Goal: Find specific page/section: Find specific page/section

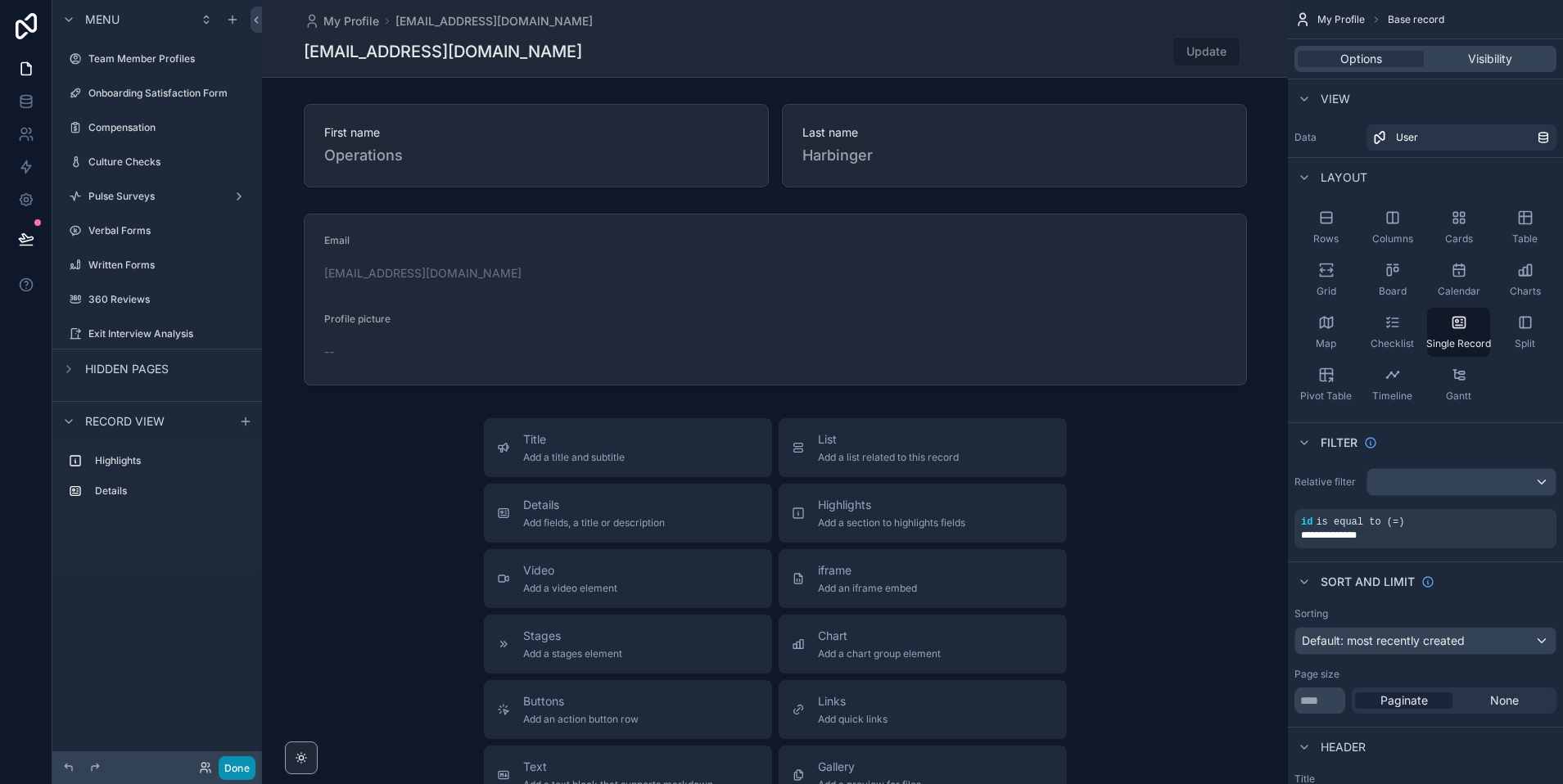
click at [241, 764] on button "Done" at bounding box center [237, 768] width 37 height 24
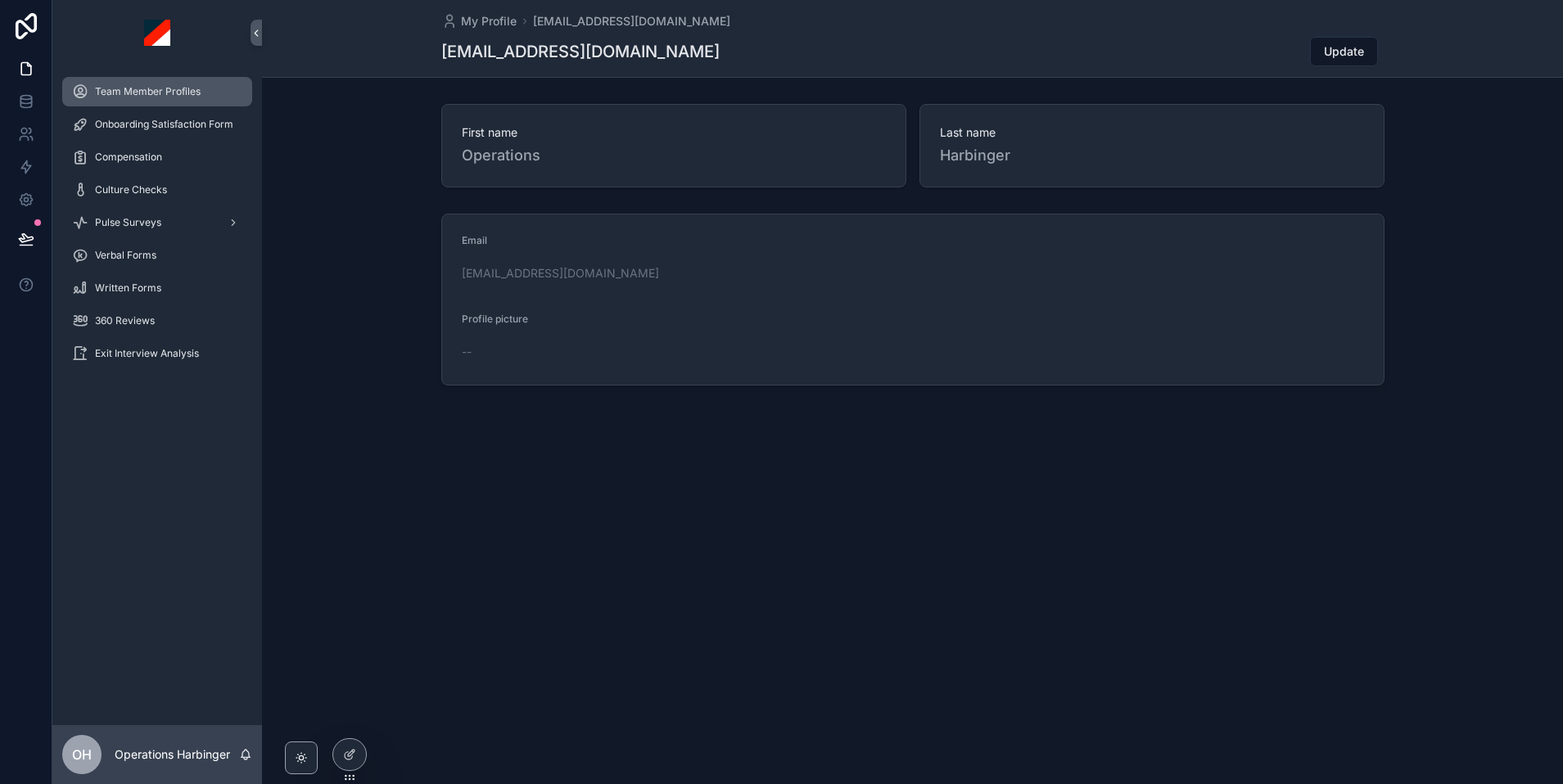
click at [154, 99] on div "Team Member Profiles" at bounding box center [157, 91] width 171 height 26
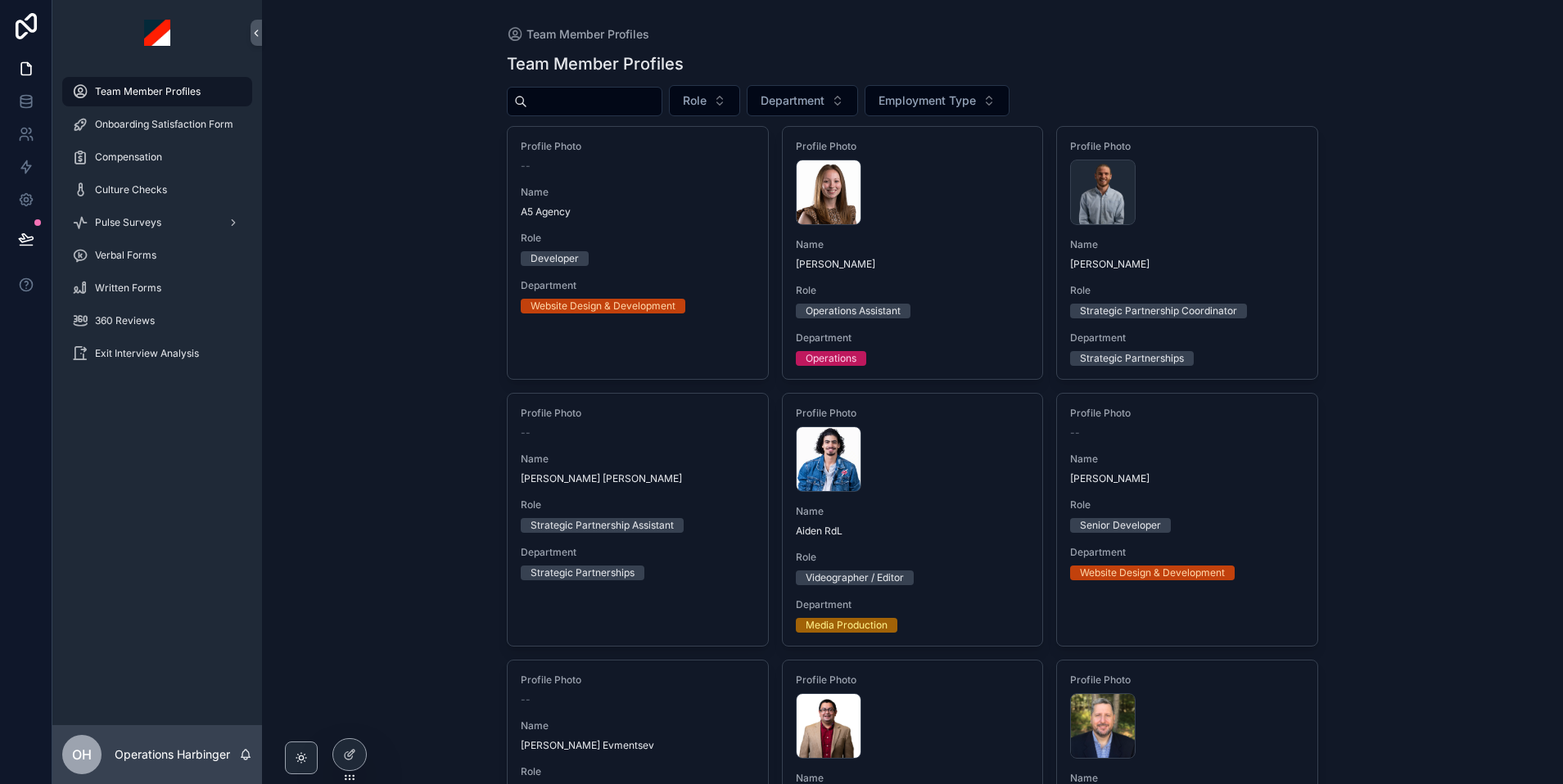
click at [632, 108] on input "scrollable content" at bounding box center [594, 101] width 134 height 23
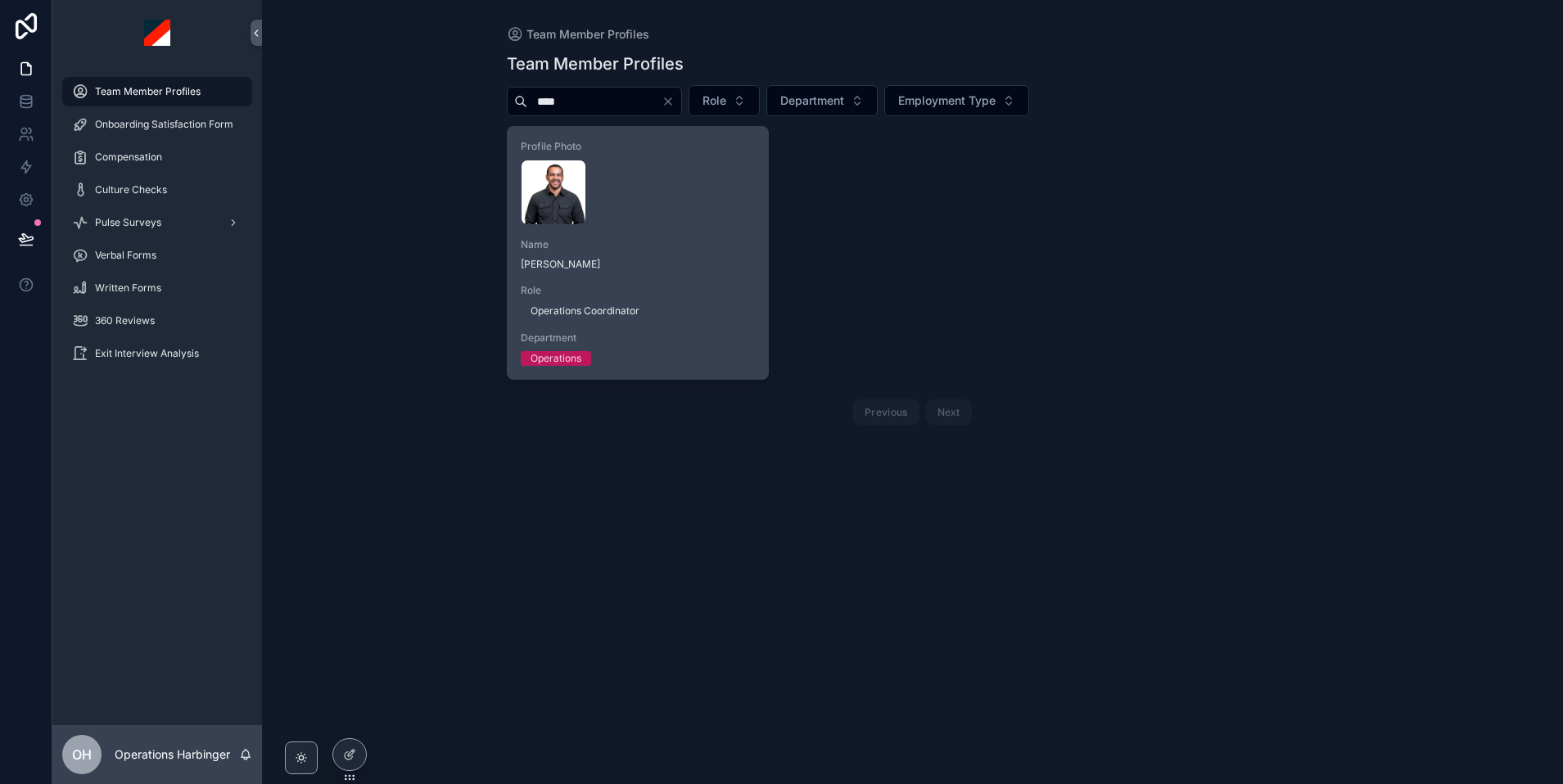
type input "****"
click at [646, 231] on div "Profile Photo [PERSON_NAME] .webp Name [PERSON_NAME] Role Operations Coordinato…" at bounding box center [638, 253] width 260 height 252
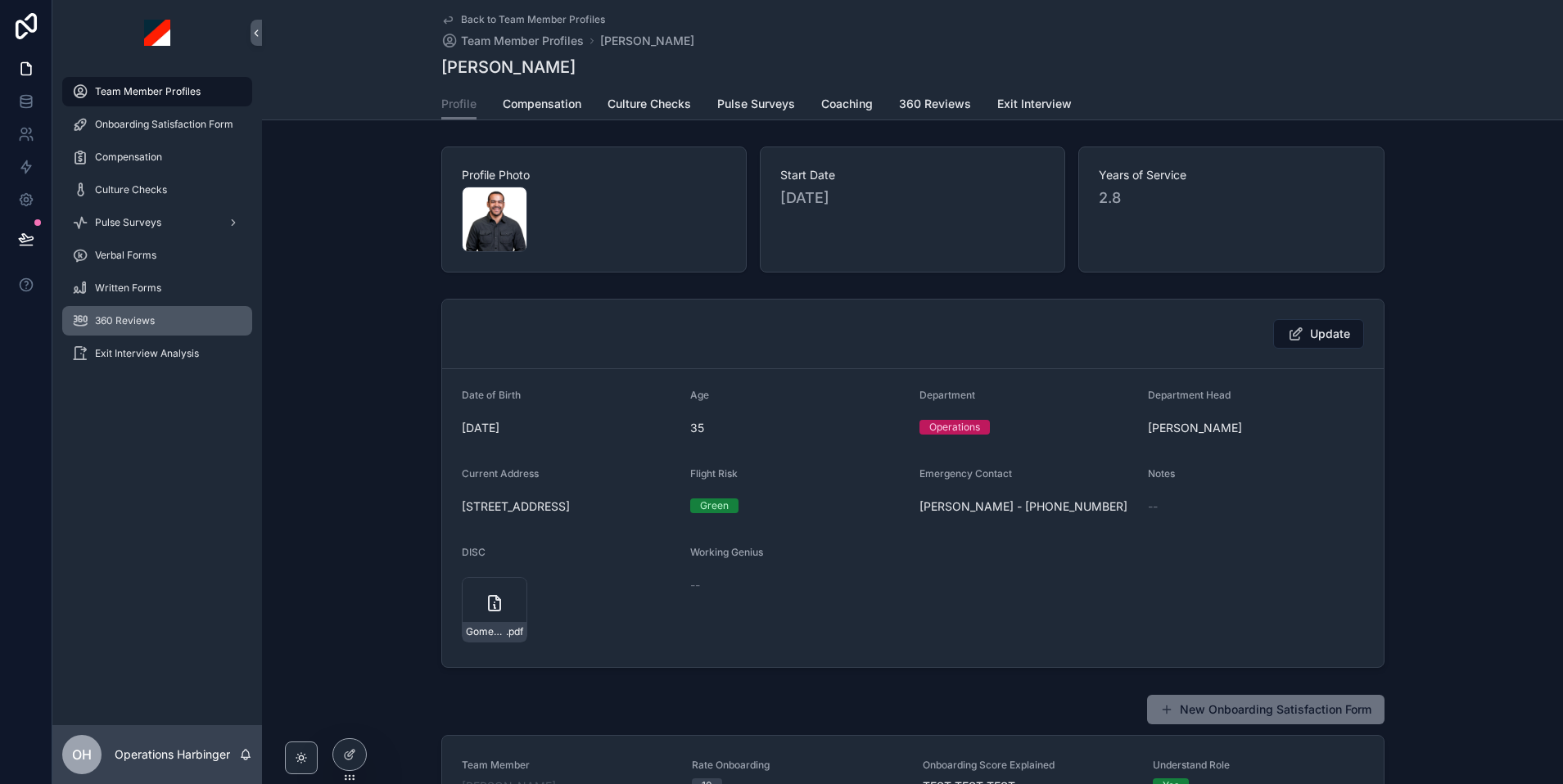
click at [167, 322] on div "360 Reviews" at bounding box center [157, 320] width 171 height 26
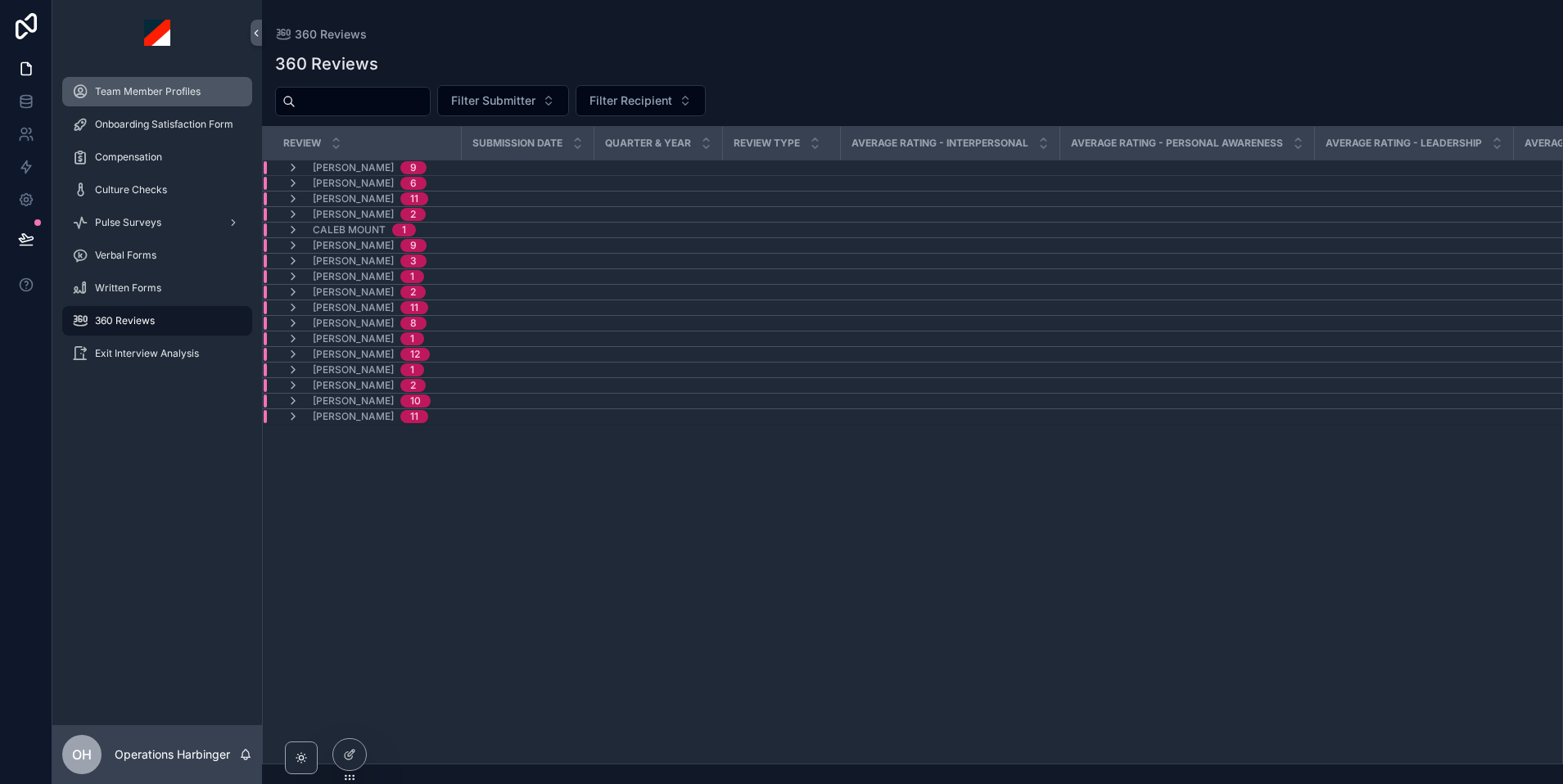
click at [158, 89] on span "Team Member Profiles" at bounding box center [147, 92] width 105 height 14
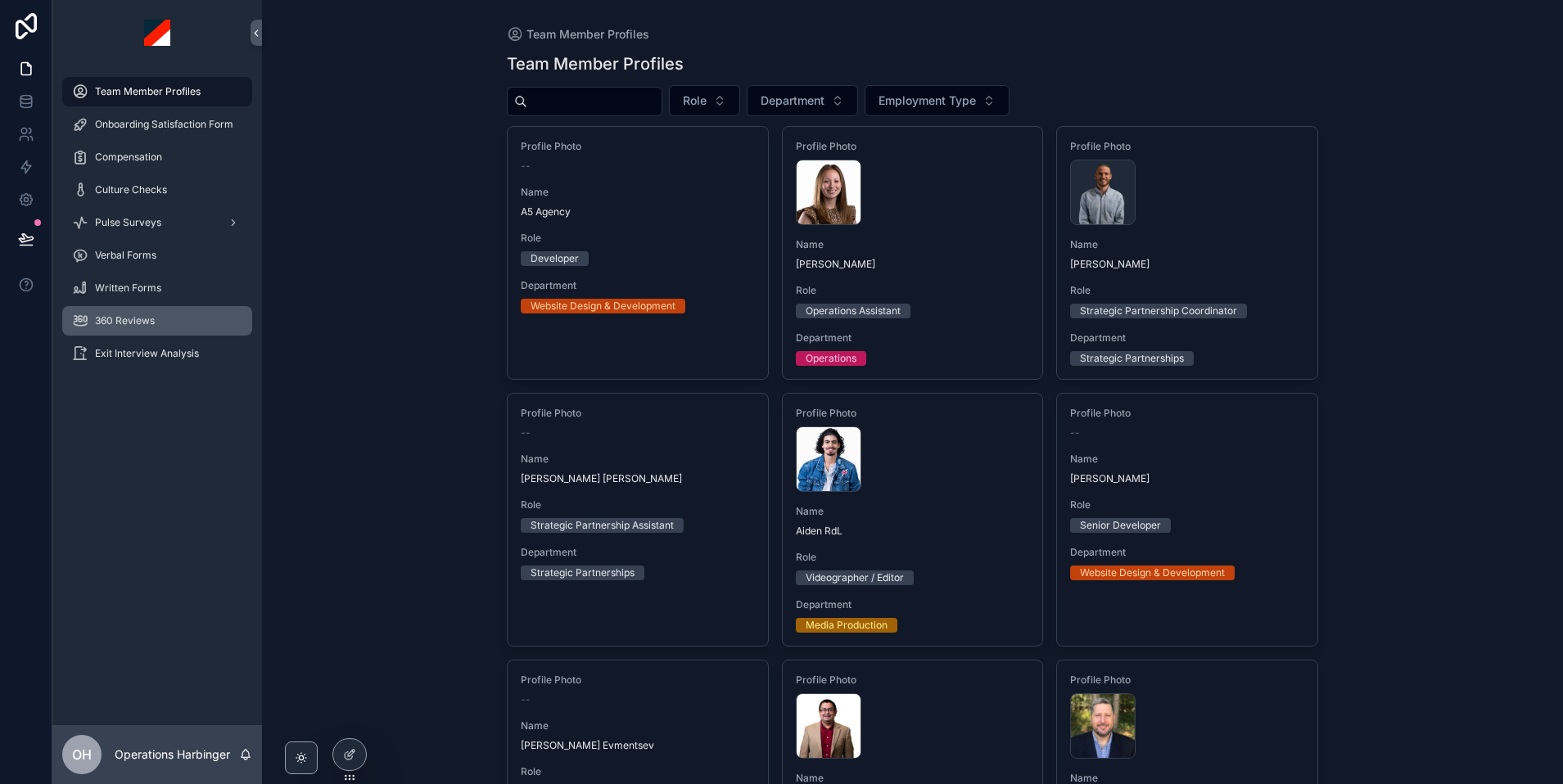
click at [131, 311] on div "360 Reviews" at bounding box center [157, 320] width 171 height 26
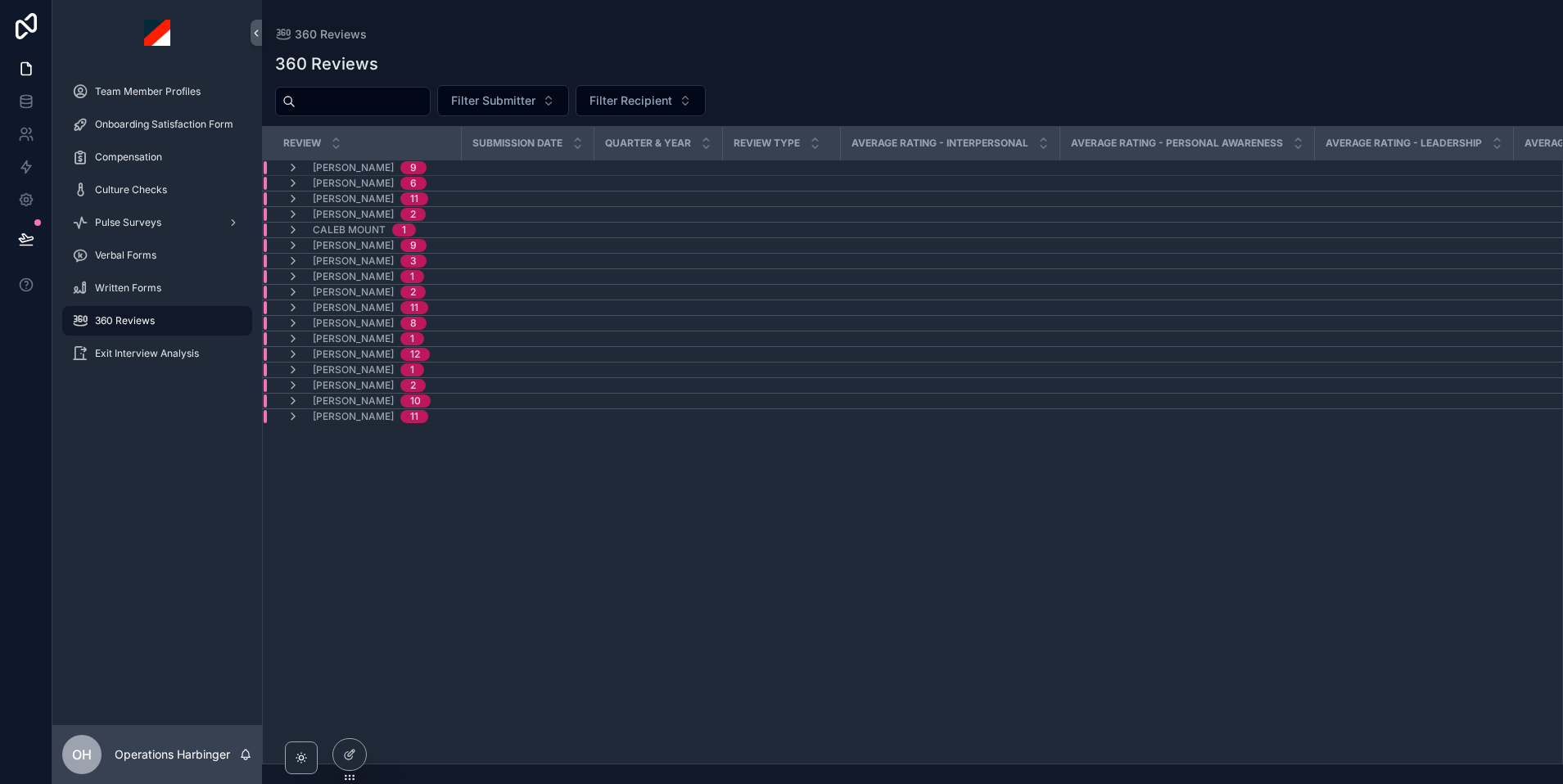
click at [539, 165] on div "[PERSON_NAME] 9" at bounding box center [492, 168] width 457 height 14
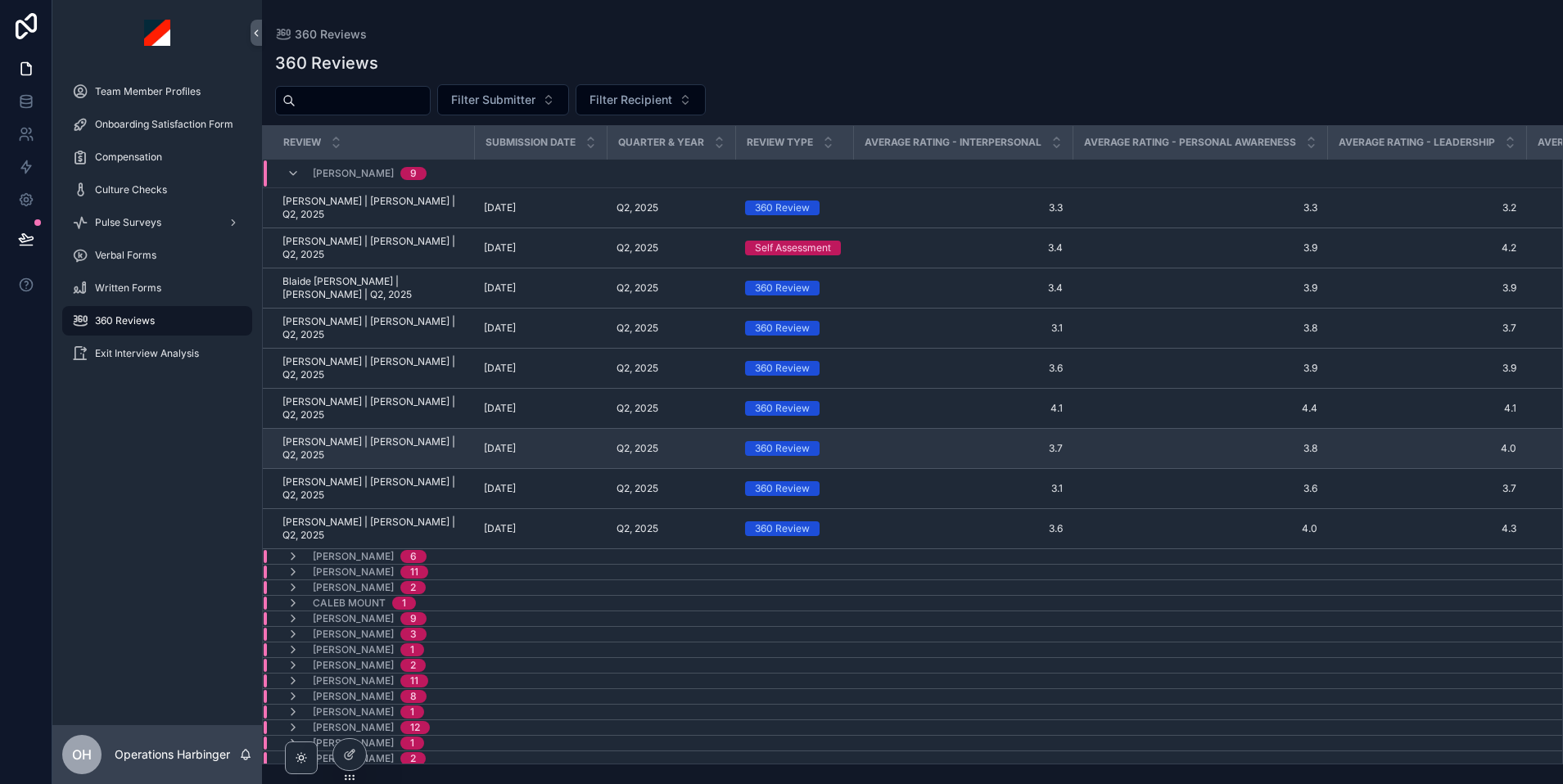
click at [348, 435] on span "[PERSON_NAME] | [PERSON_NAME] | Q2, 2025" at bounding box center [373, 447] width 181 height 26
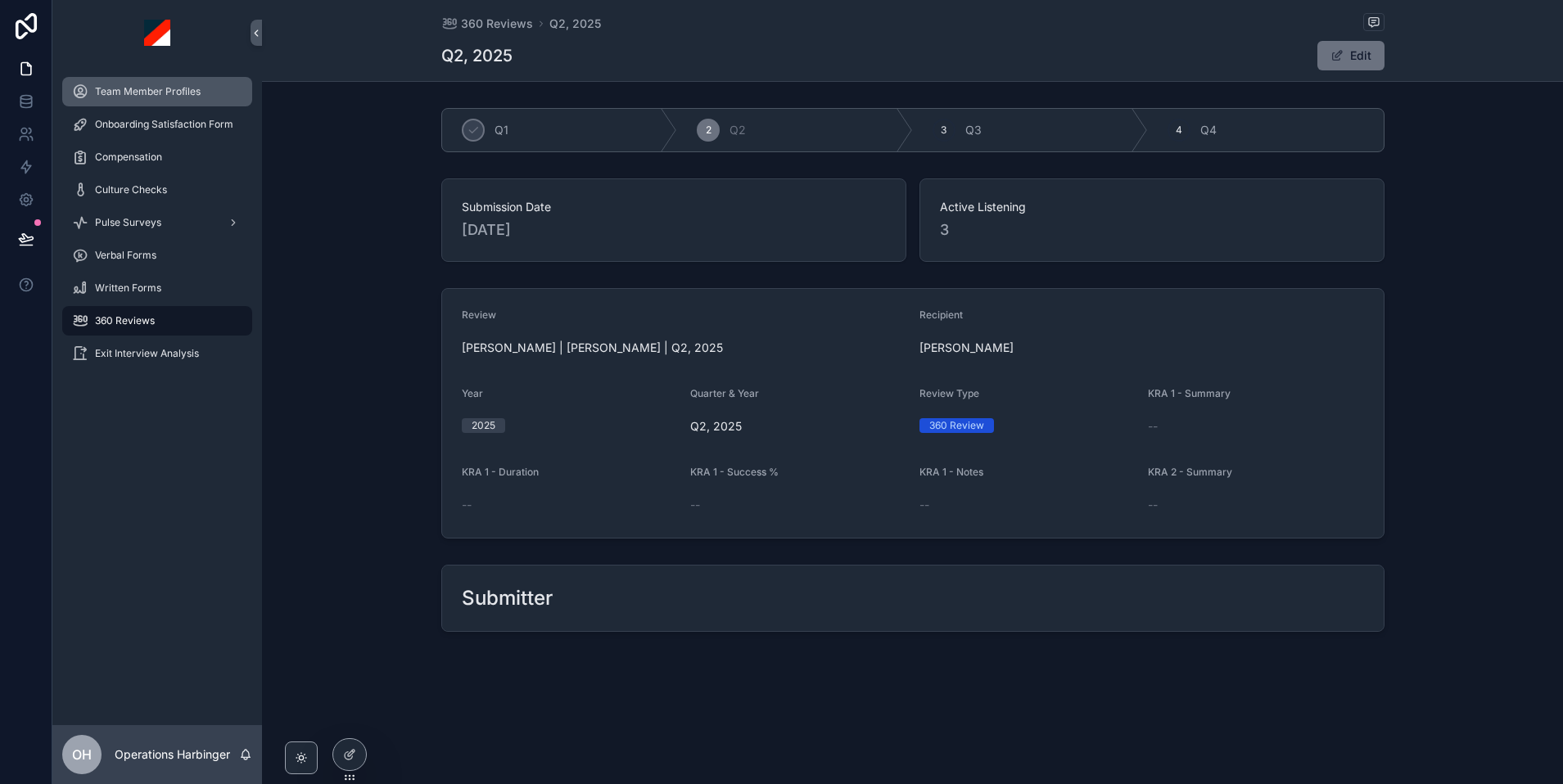
click at [126, 100] on div "Team Member Profiles" at bounding box center [157, 91] width 171 height 26
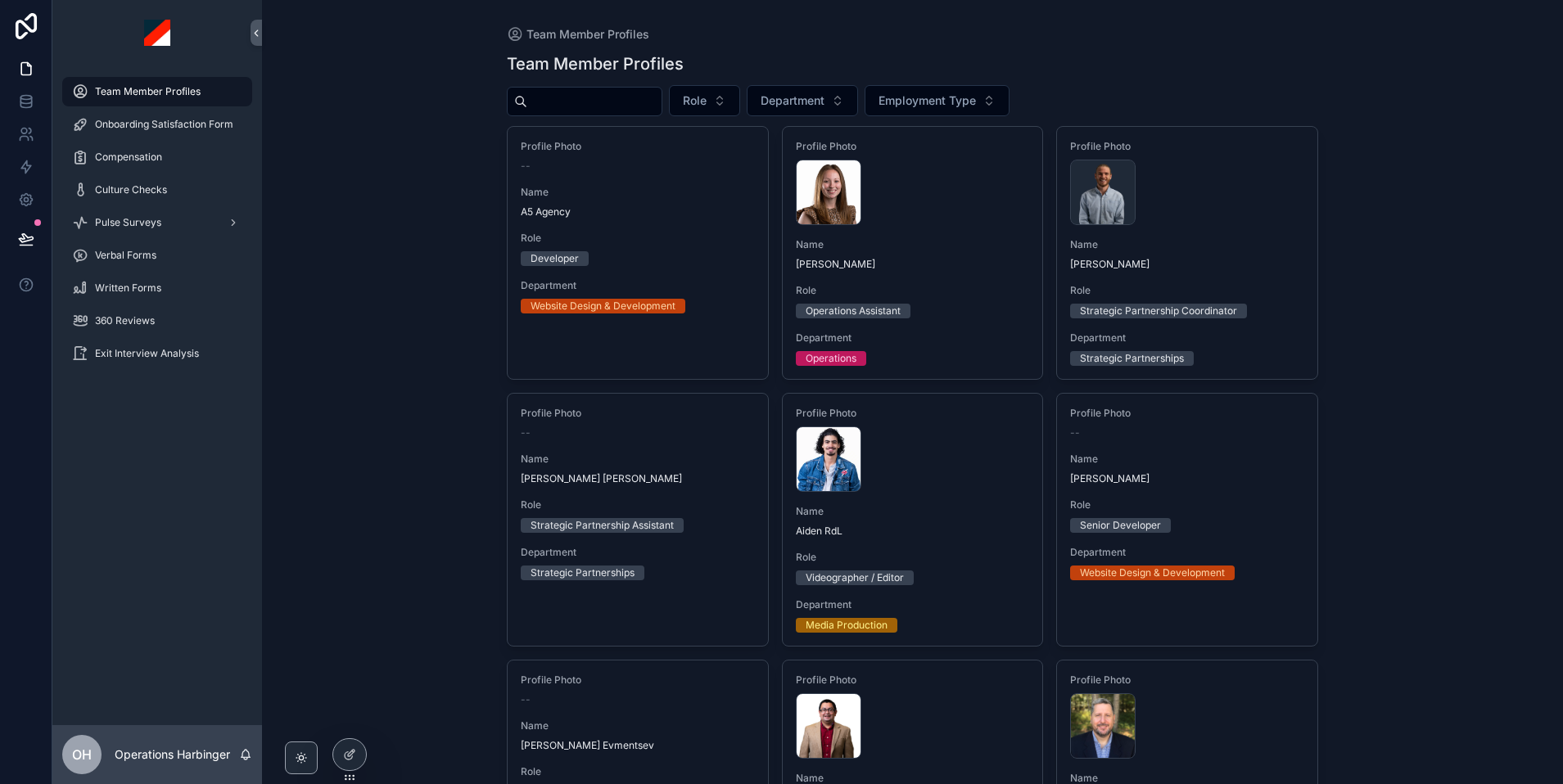
click at [595, 99] on input "scrollable content" at bounding box center [594, 101] width 134 height 23
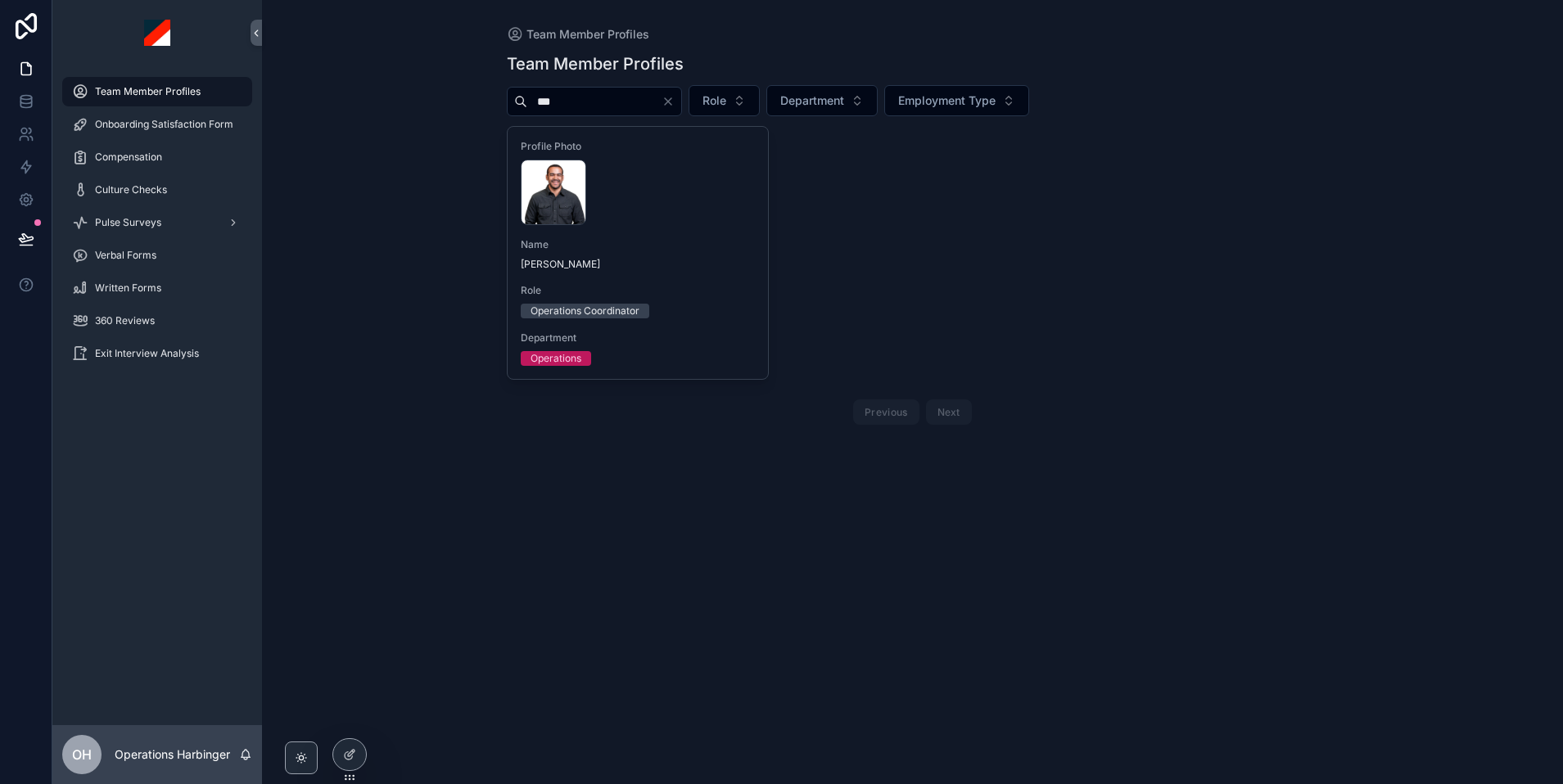
type input "***"
click at [658, 251] on span "Name" at bounding box center [638, 245] width 234 height 14
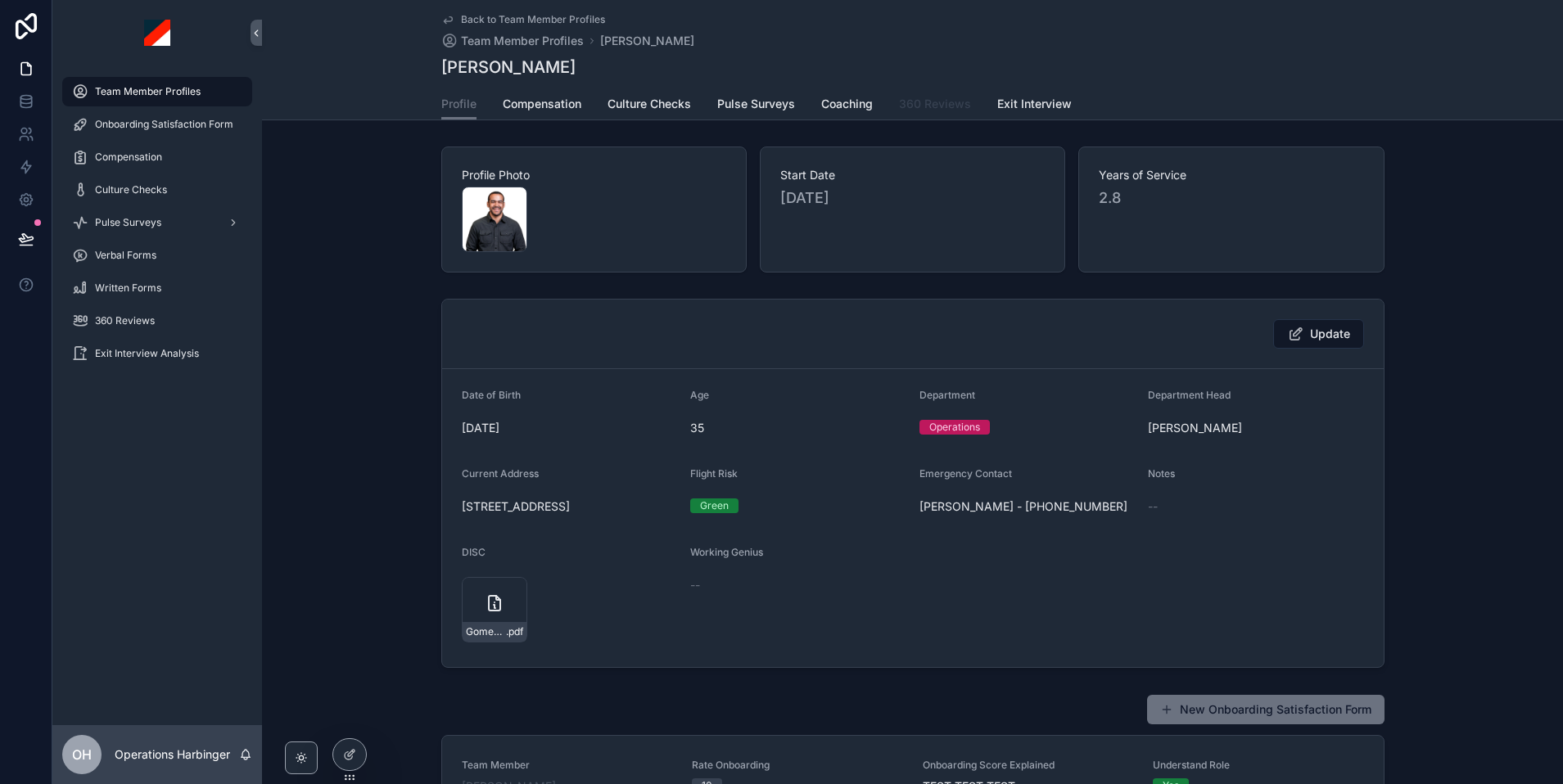
click at [952, 104] on span "360 Reviews" at bounding box center [935, 103] width 72 height 16
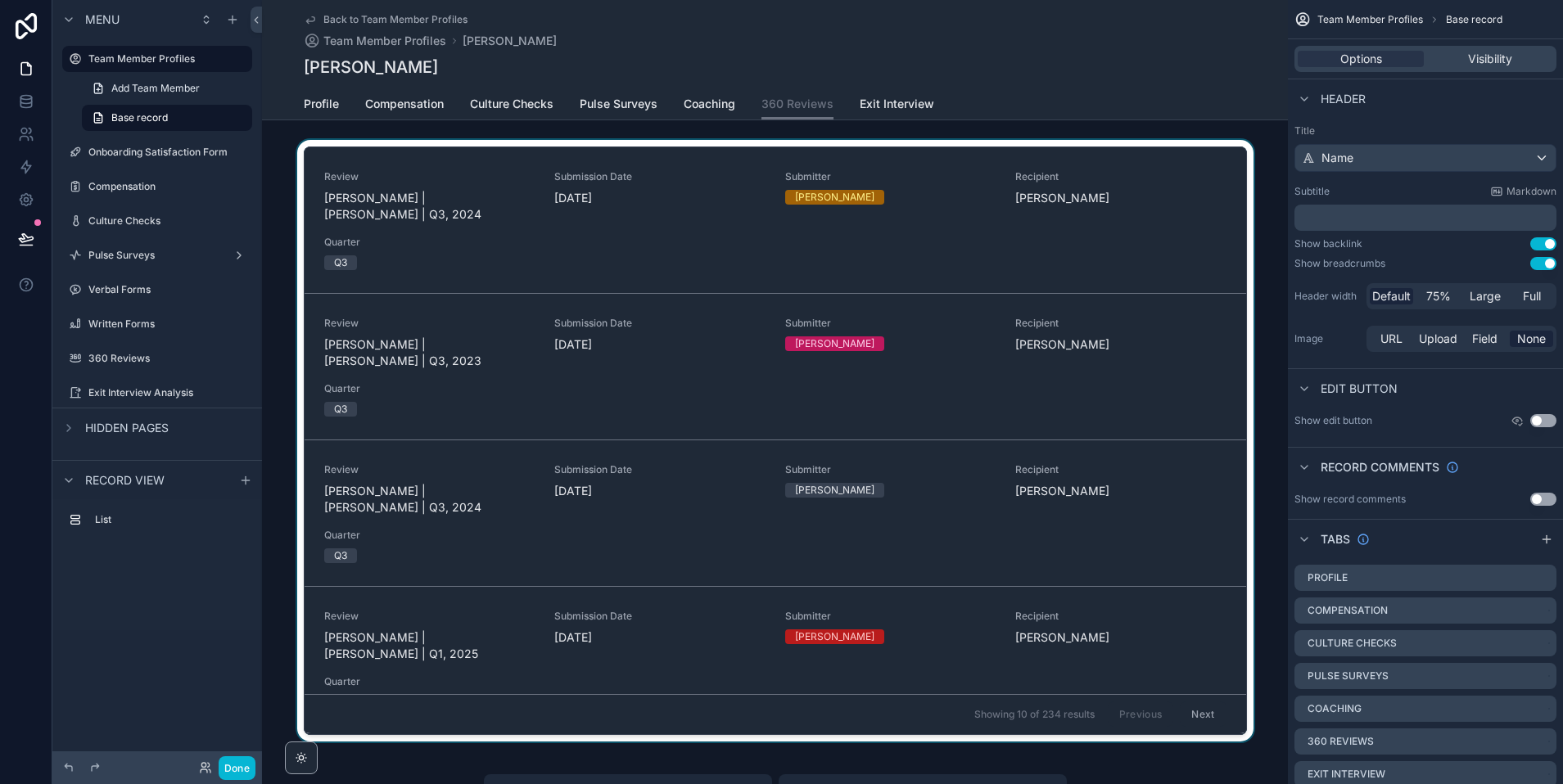
click at [935, 224] on div "scrollable content" at bounding box center [775, 444] width 1026 height 608
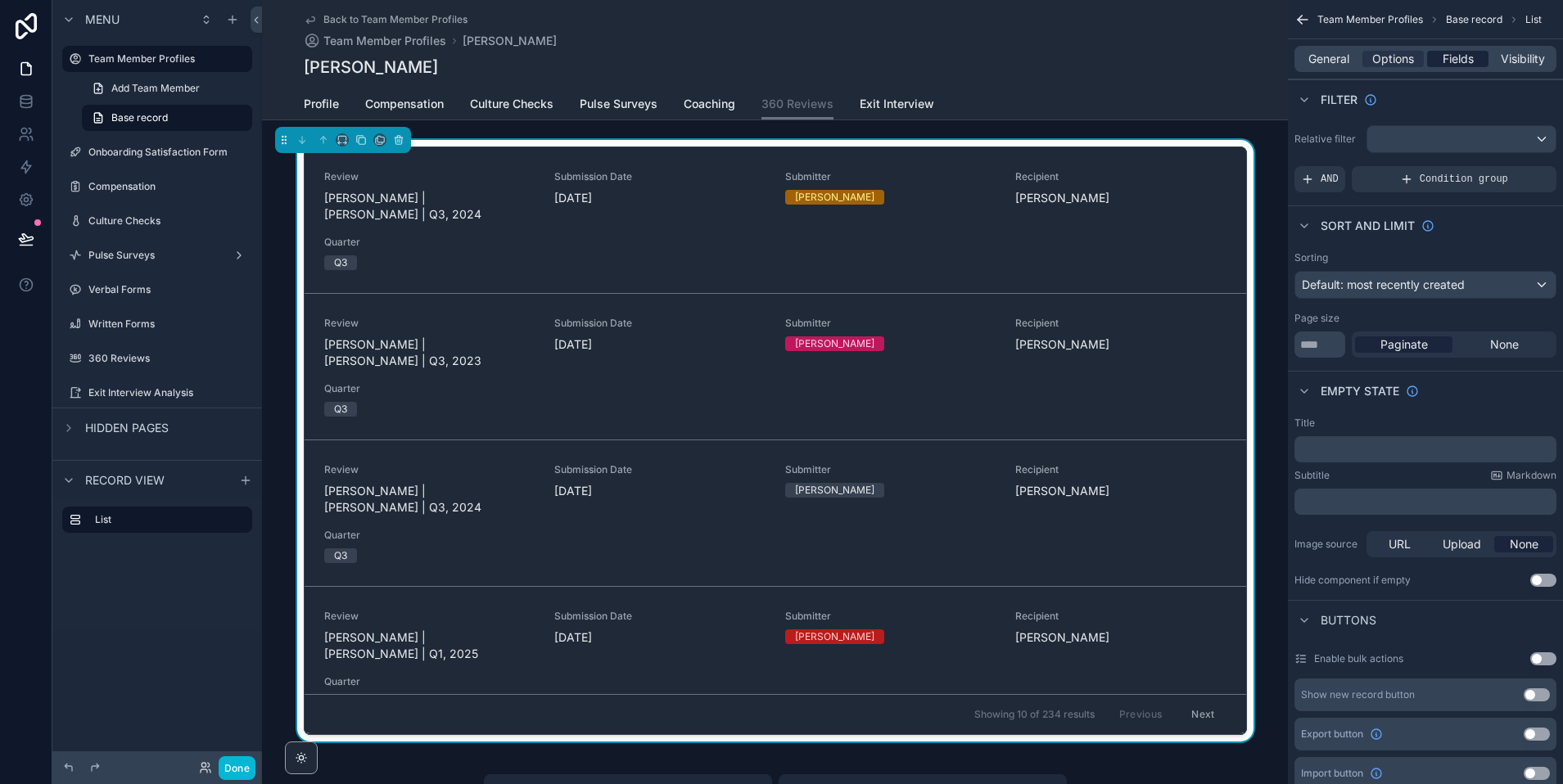
click at [1452, 56] on span "Fields" at bounding box center [1458, 59] width 31 height 16
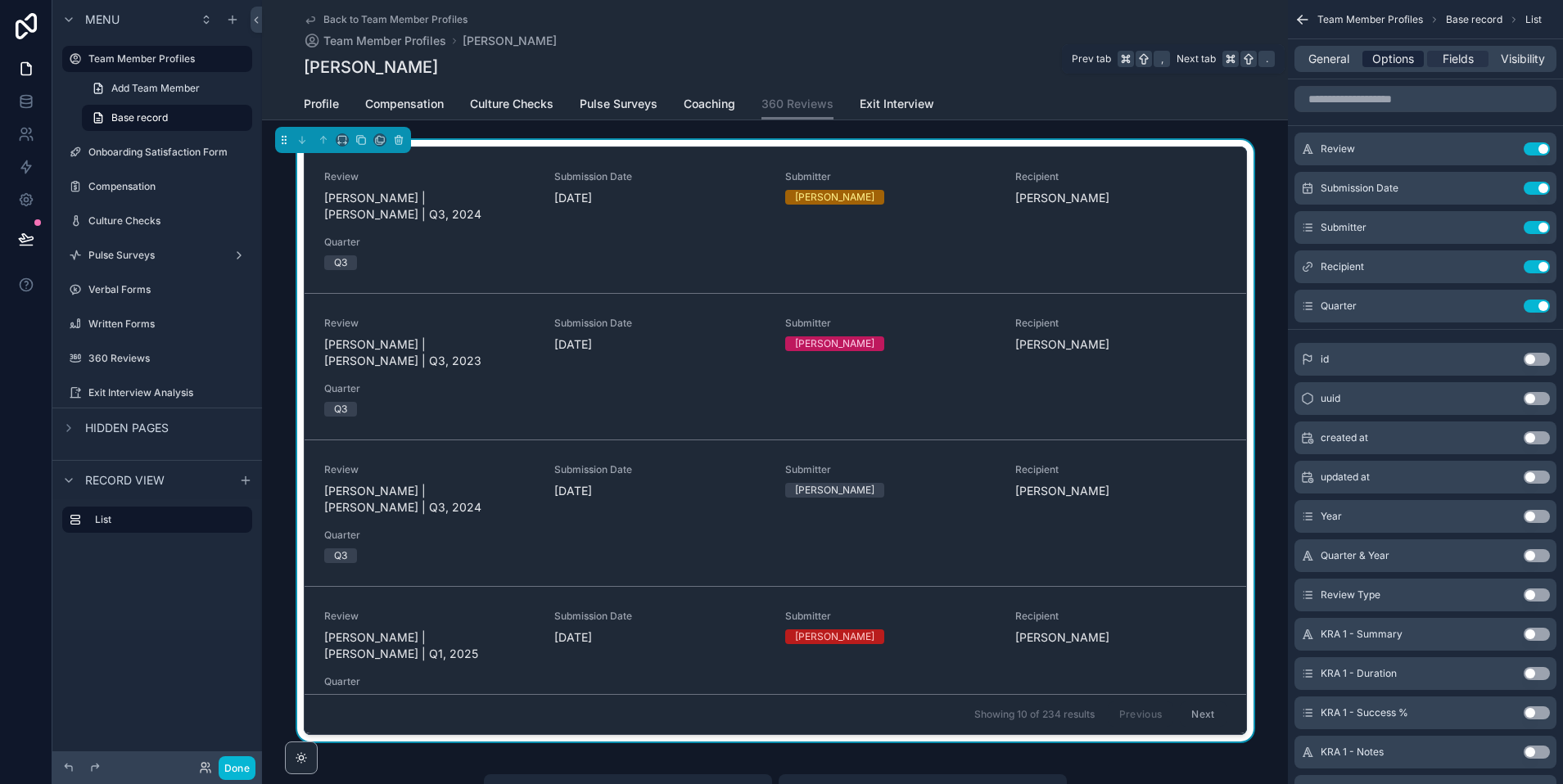
click at [1408, 62] on span "Options" at bounding box center [1392, 59] width 41 height 16
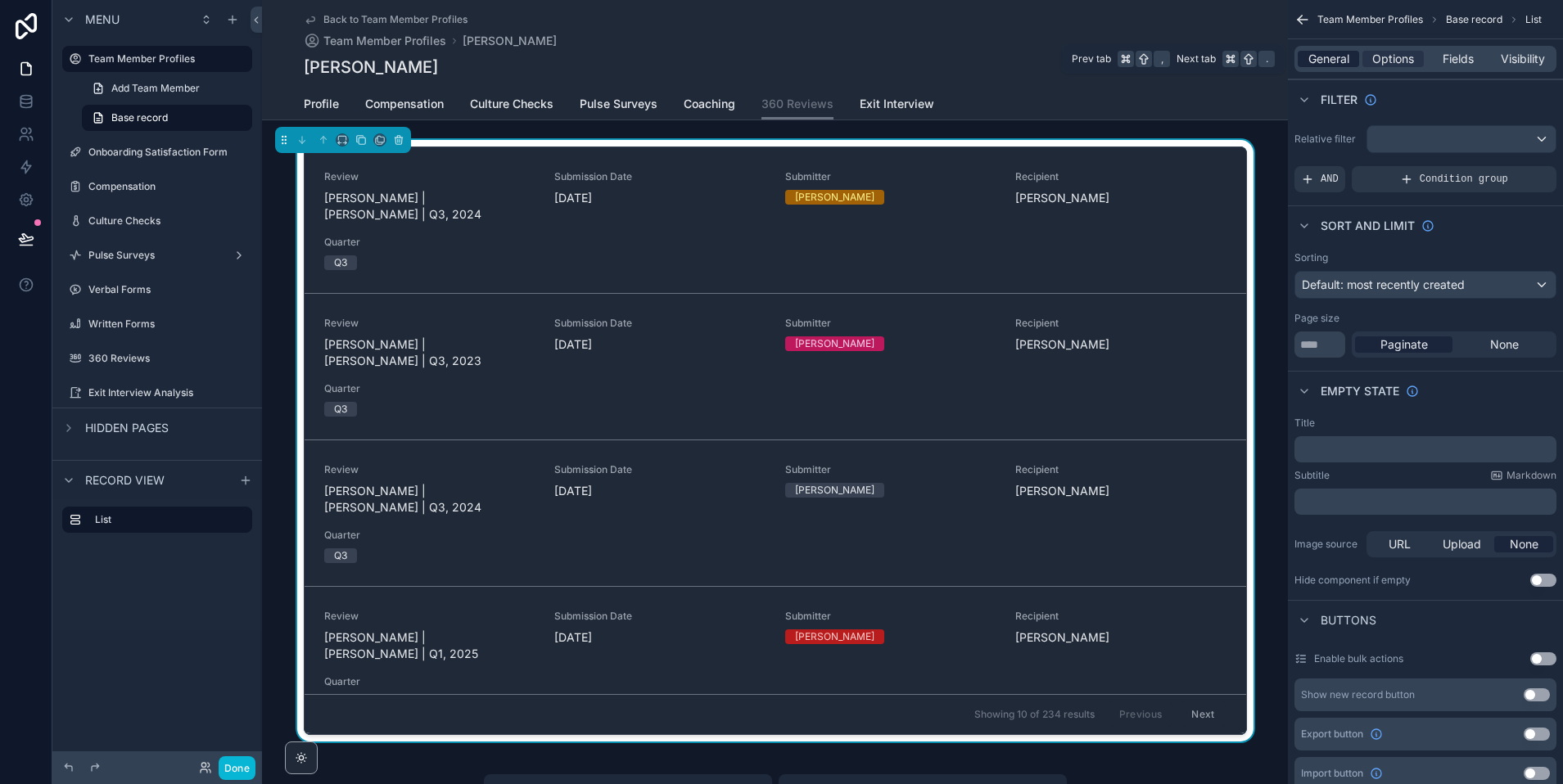
click at [1332, 62] on span "General" at bounding box center [1329, 59] width 41 height 16
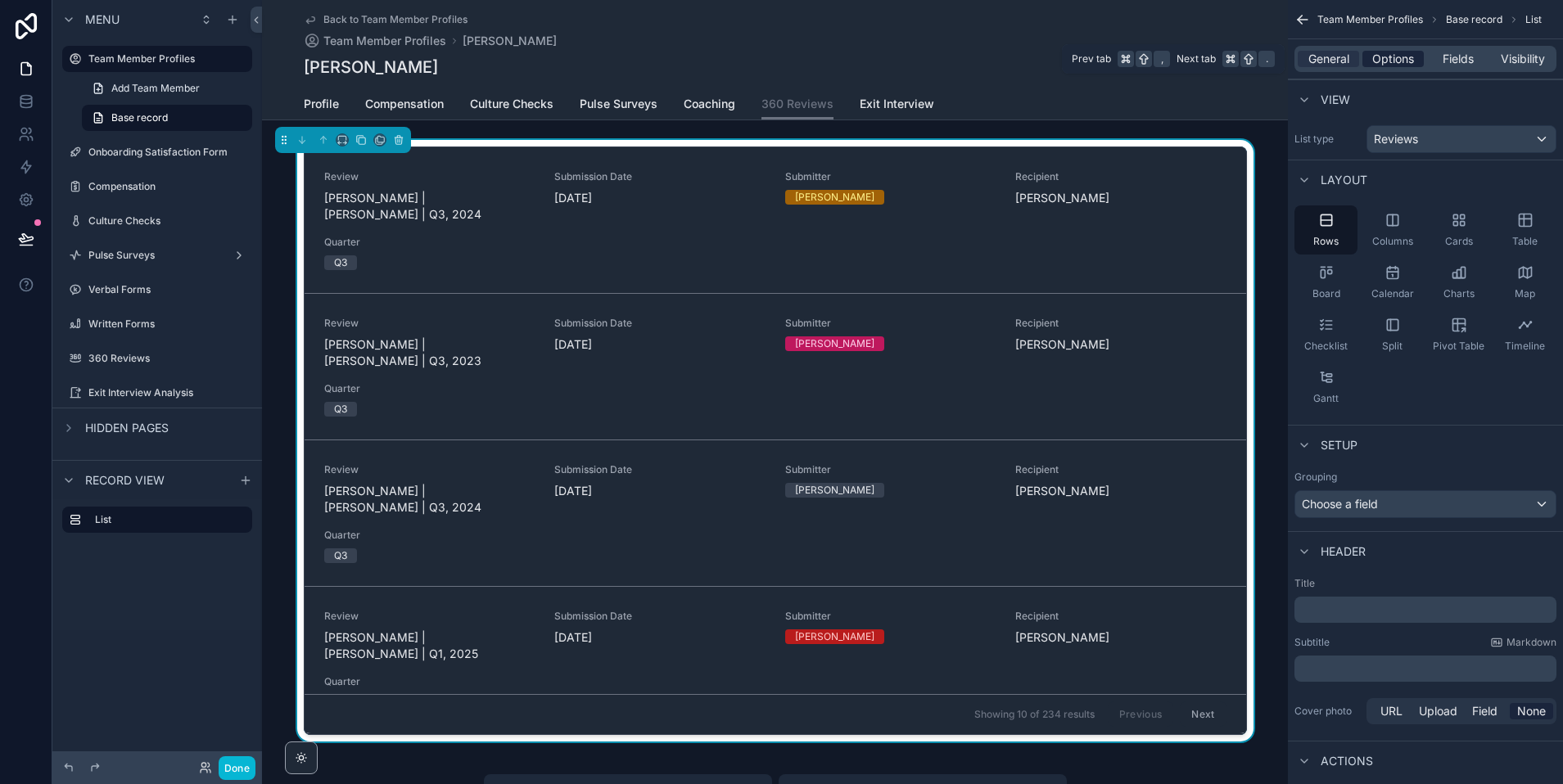
click at [1388, 64] on span "Options" at bounding box center [1392, 59] width 41 height 16
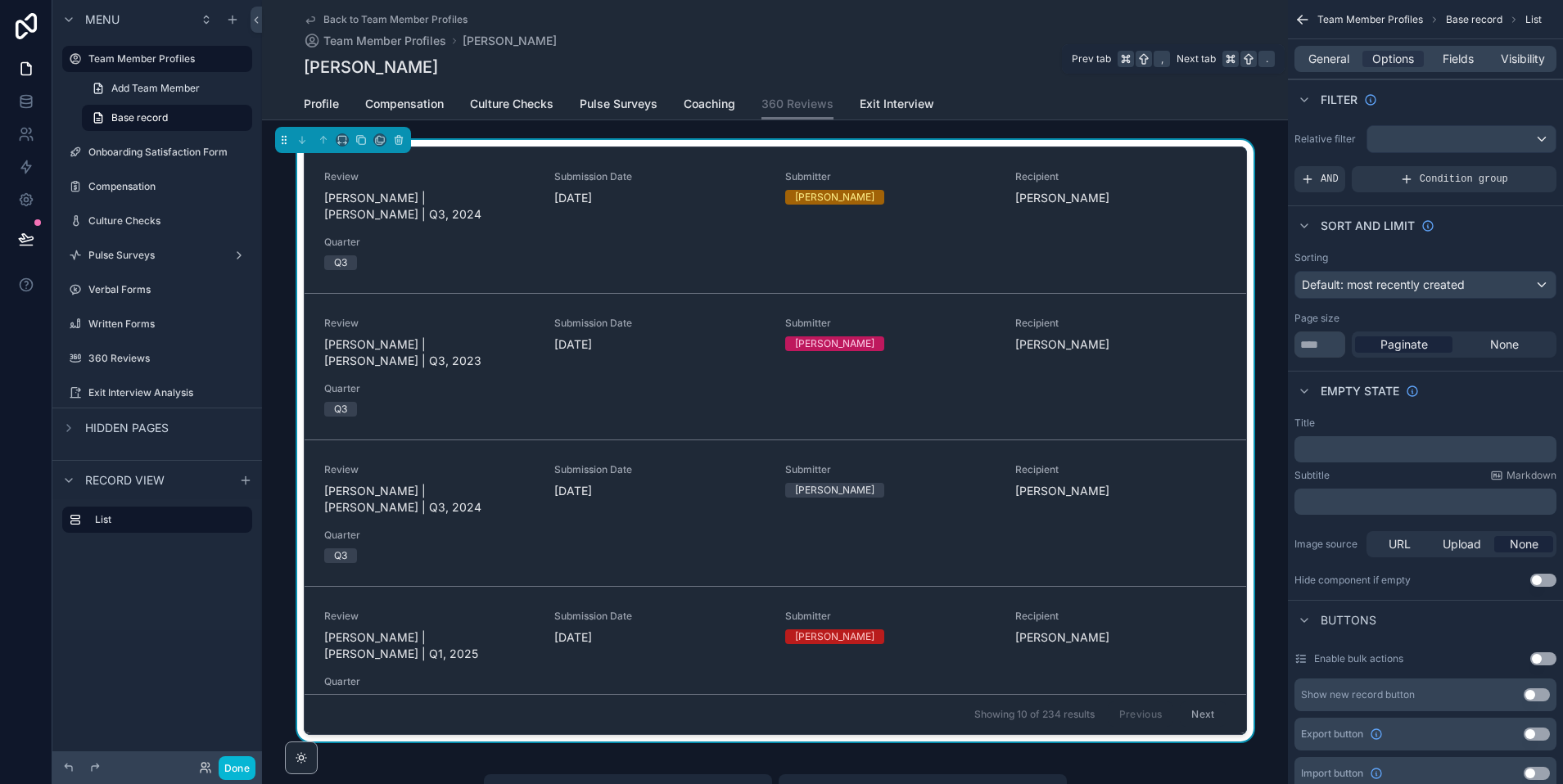
click at [1288, 51] on div "General Options Fields Visibility" at bounding box center [1425, 59] width 275 height 40
click at [1333, 66] on span "General" at bounding box center [1329, 59] width 41 height 16
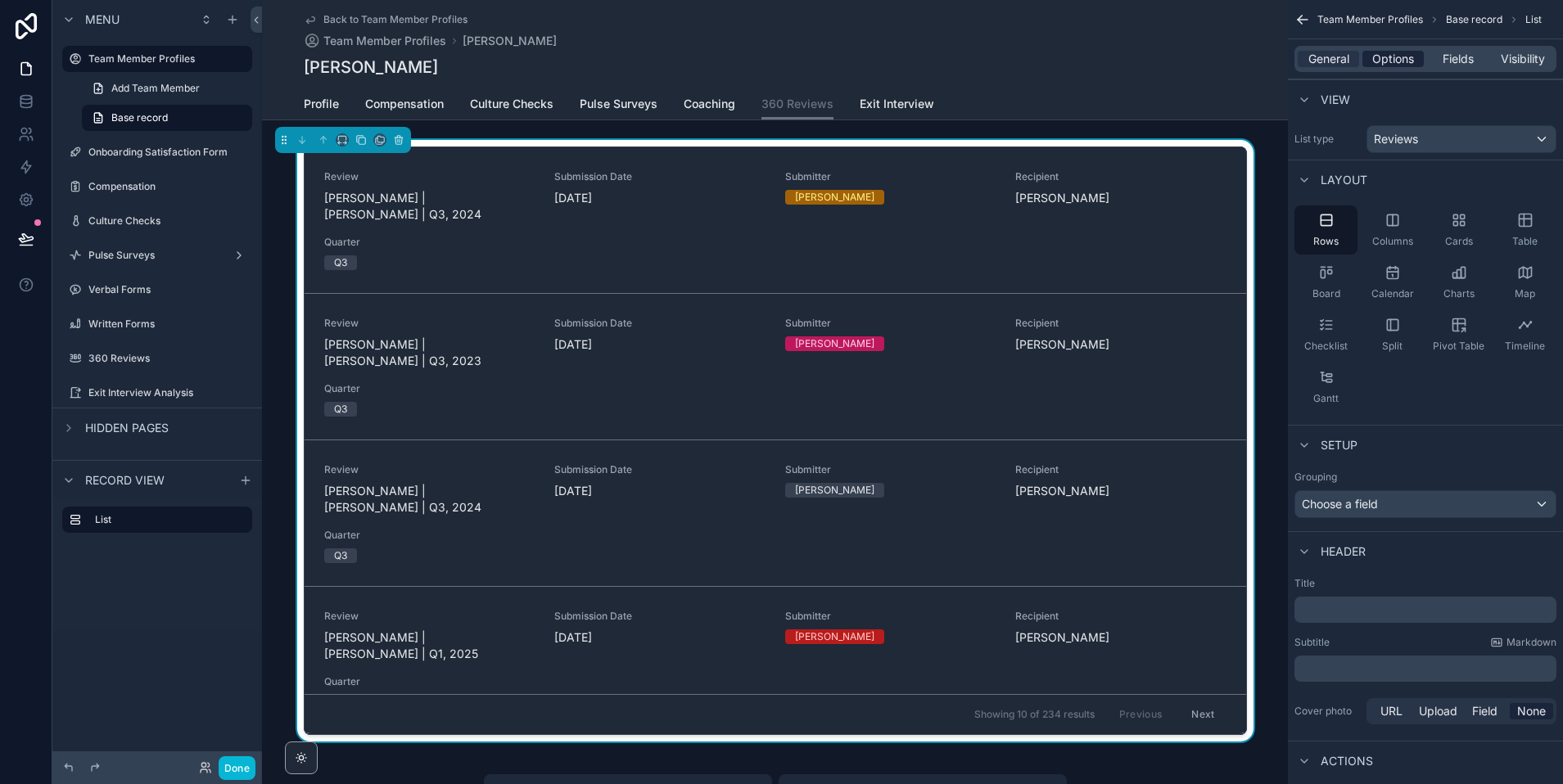
click at [1393, 54] on span "Options" at bounding box center [1392, 59] width 41 height 16
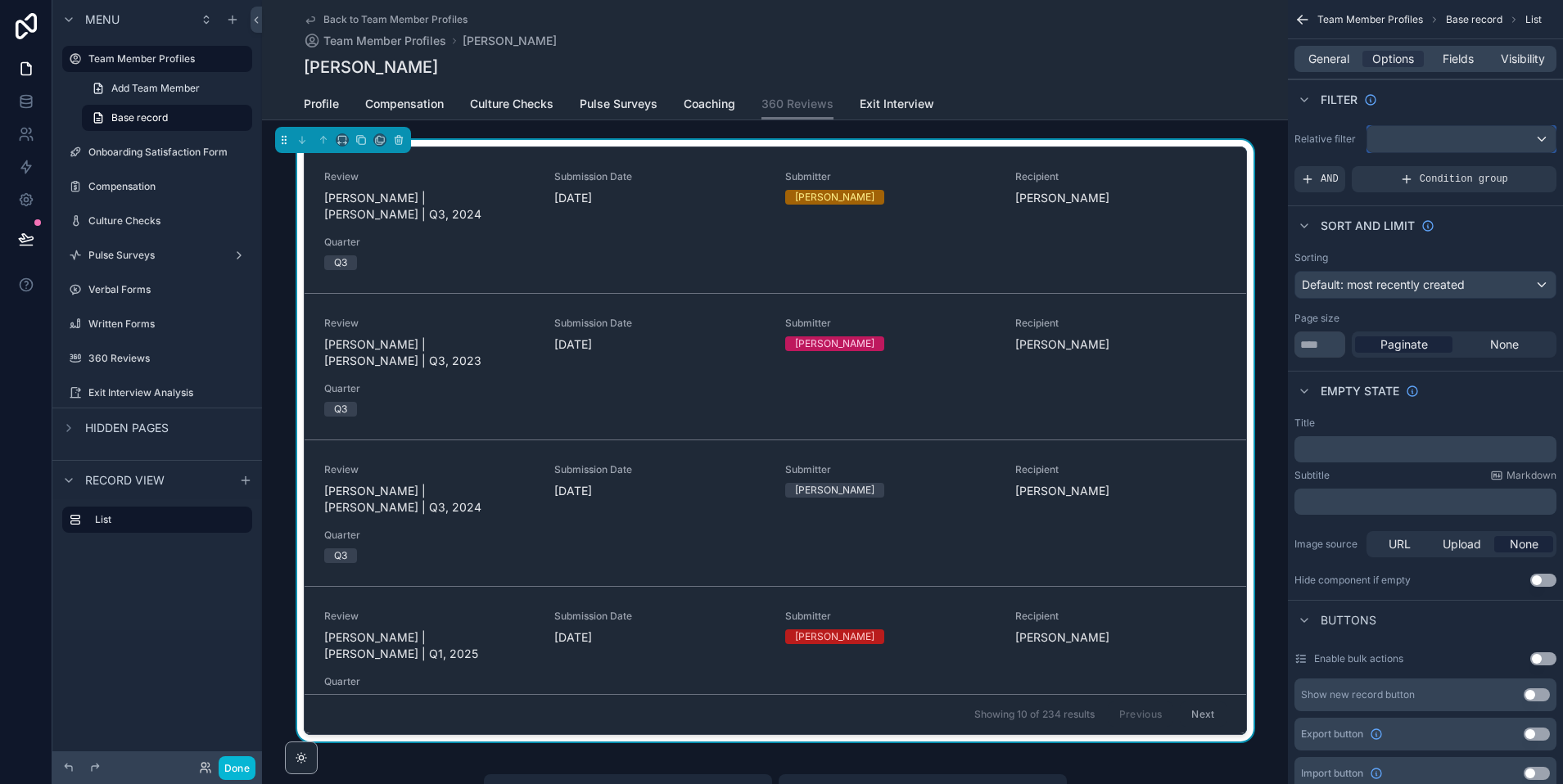
click at [1395, 134] on div "scrollable content" at bounding box center [1461, 139] width 188 height 26
click at [1394, 226] on span "No options" at bounding box center [1412, 228] width 58 height 14
click at [1425, 100] on div "scrollable content" at bounding box center [782, 392] width 1563 height 784
click at [1317, 176] on div "AND" at bounding box center [1320, 178] width 51 height 26
click at [1512, 168] on icon "scrollable content" at bounding box center [1515, 169] width 6 height 6
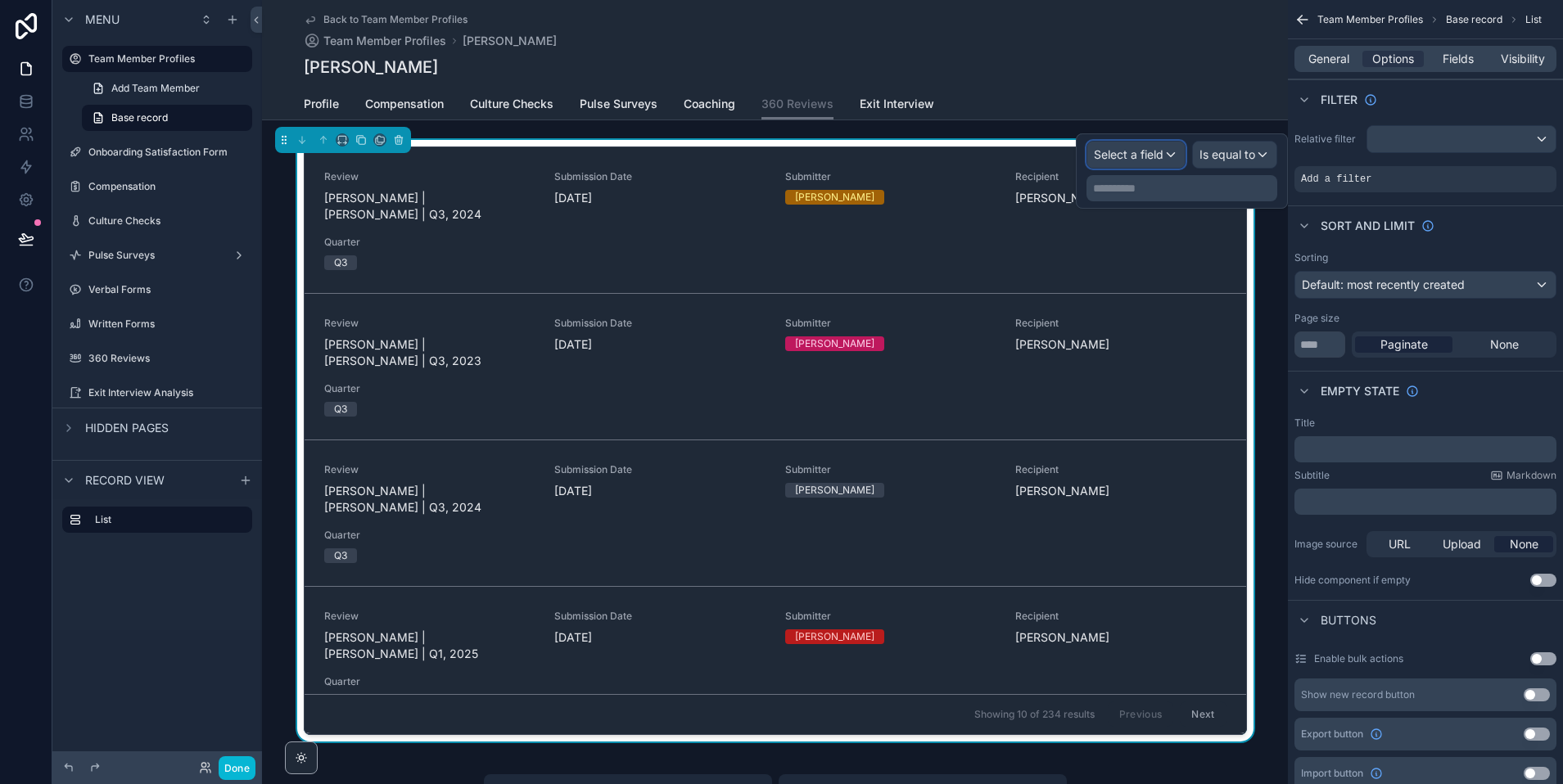
click at [1141, 152] on span "Select a field" at bounding box center [1129, 154] width 69 height 14
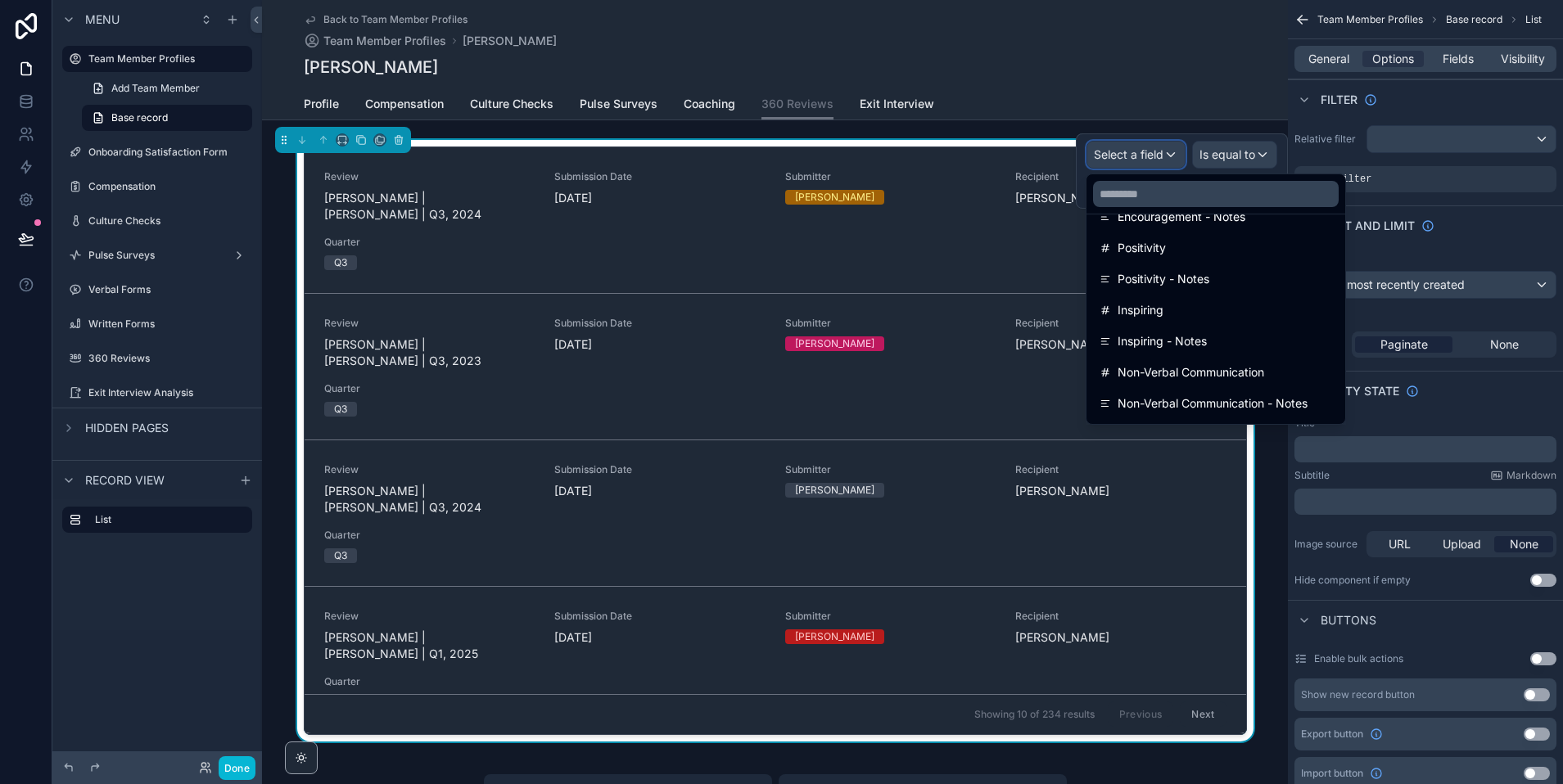
scroll to position [1924, 0]
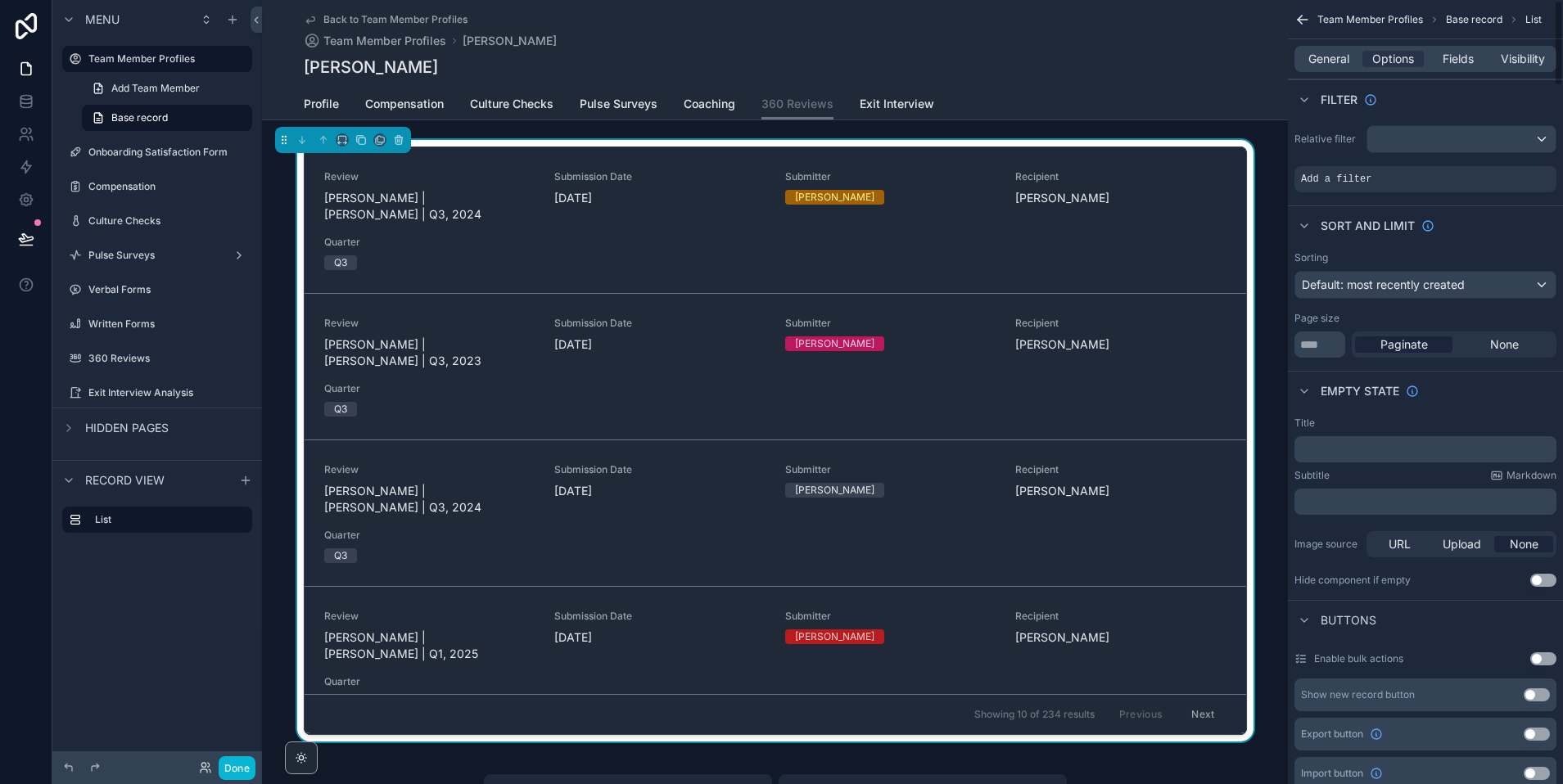
click at [1350, 154] on div "Relative filter Add a filter" at bounding box center [1425, 158] width 275 height 80
click at [1517, 166] on icon "scrollable content" at bounding box center [1516, 168] width 10 height 10
click at [1141, 155] on span "Select a field" at bounding box center [1129, 154] width 69 height 14
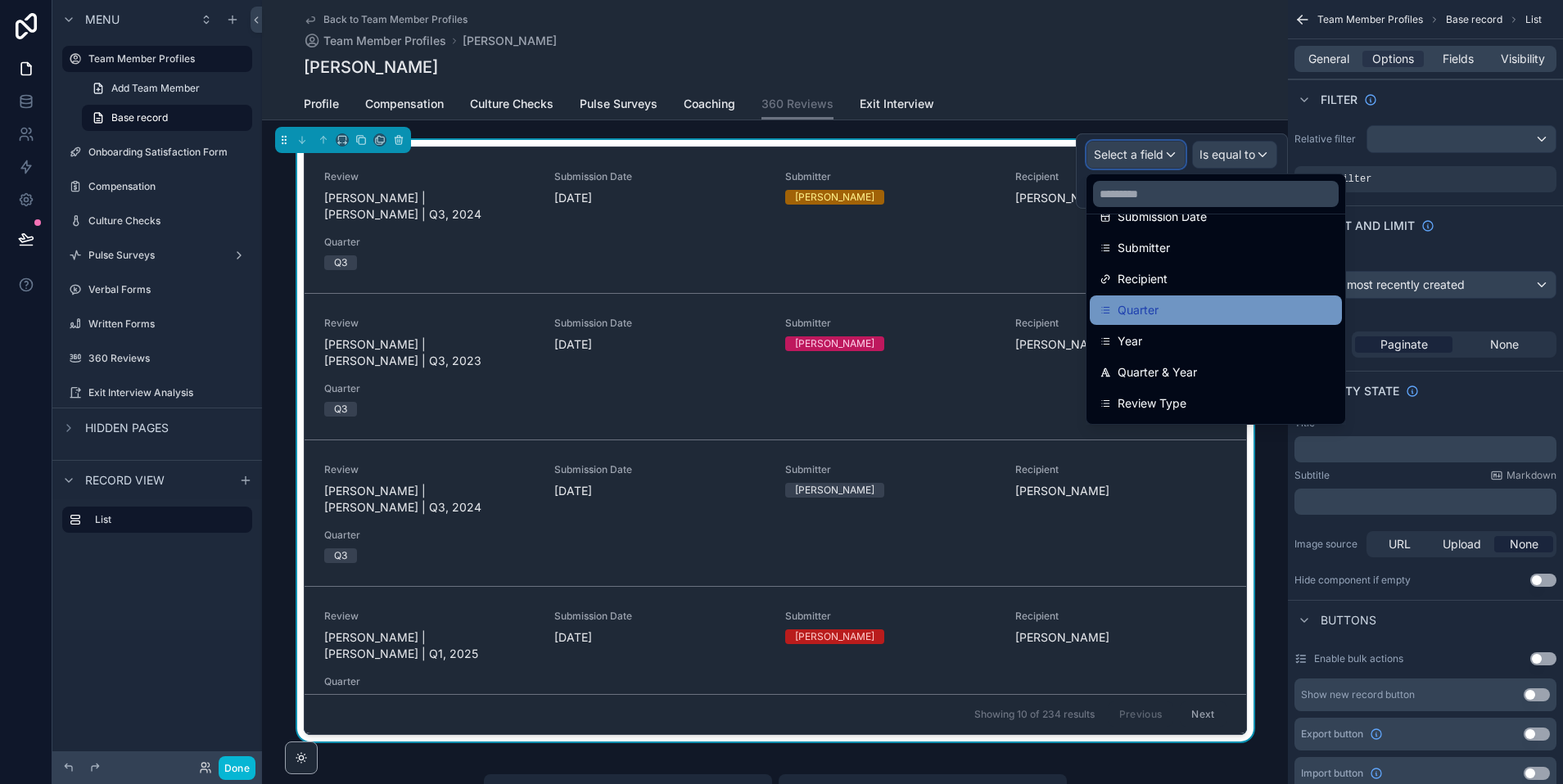
scroll to position [176, 0]
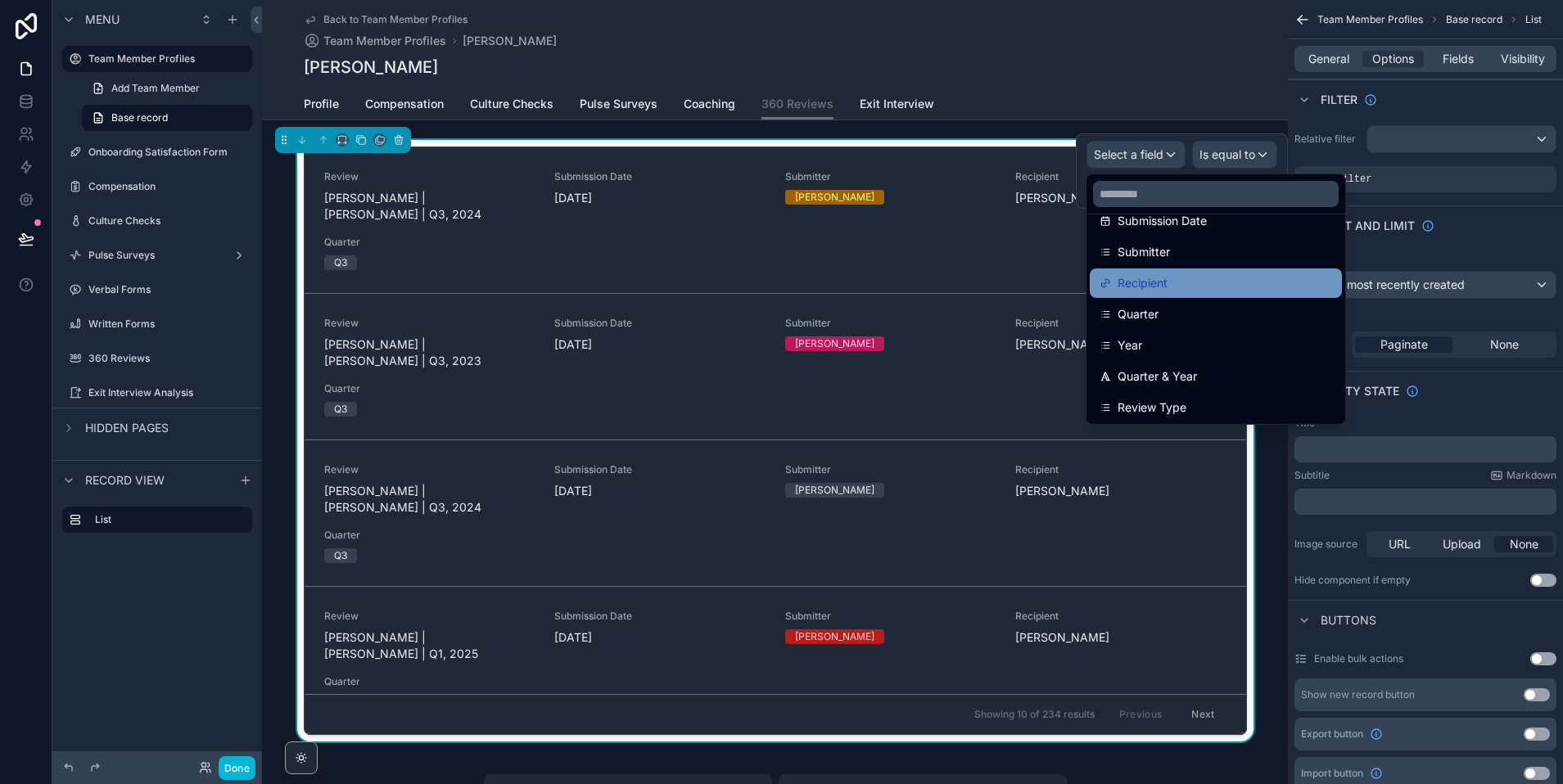
click at [1165, 279] on span "Recipient" at bounding box center [1142, 283] width 50 height 19
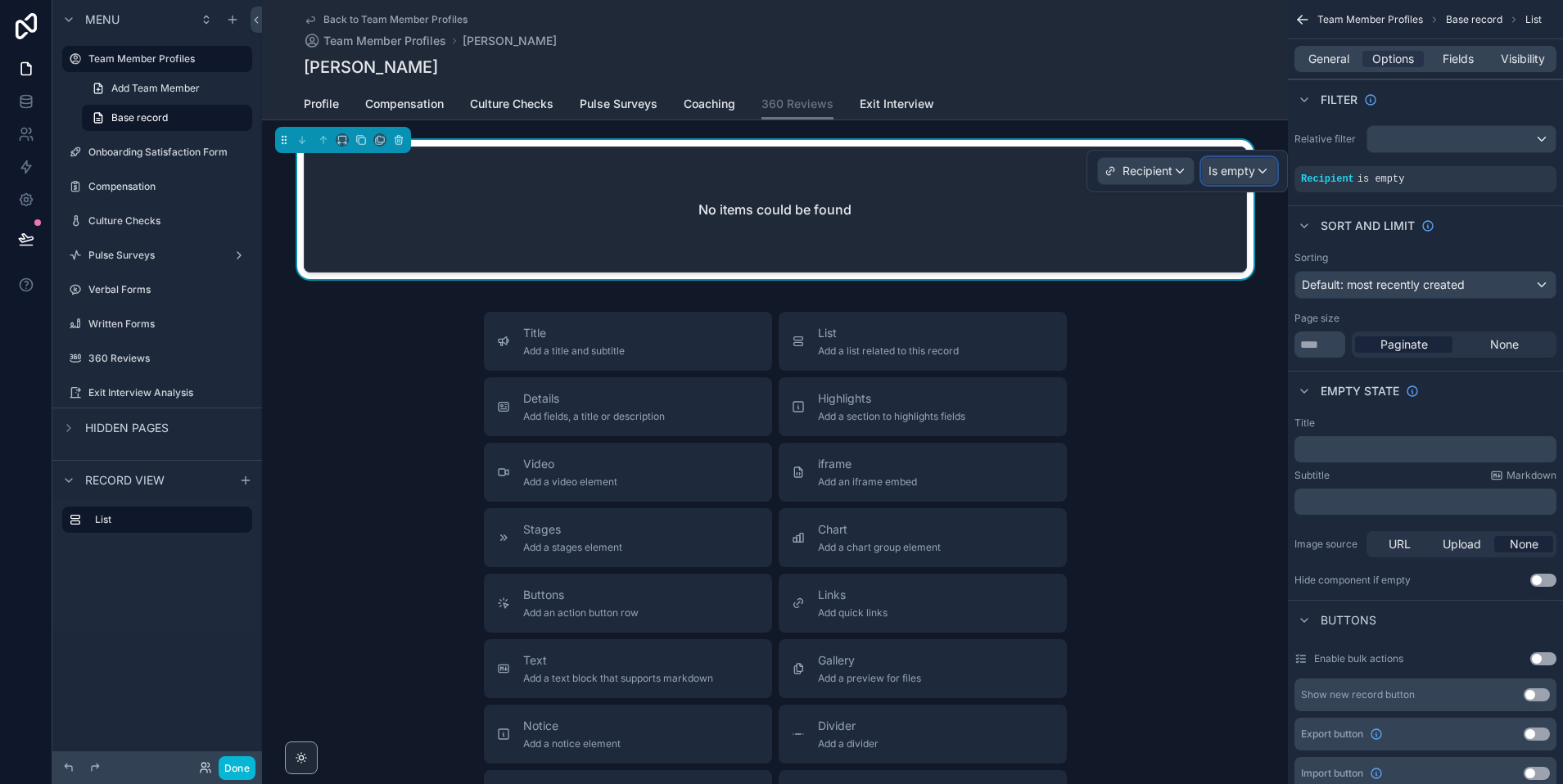
click at [1236, 176] on span "Is empty" at bounding box center [1232, 171] width 46 height 16
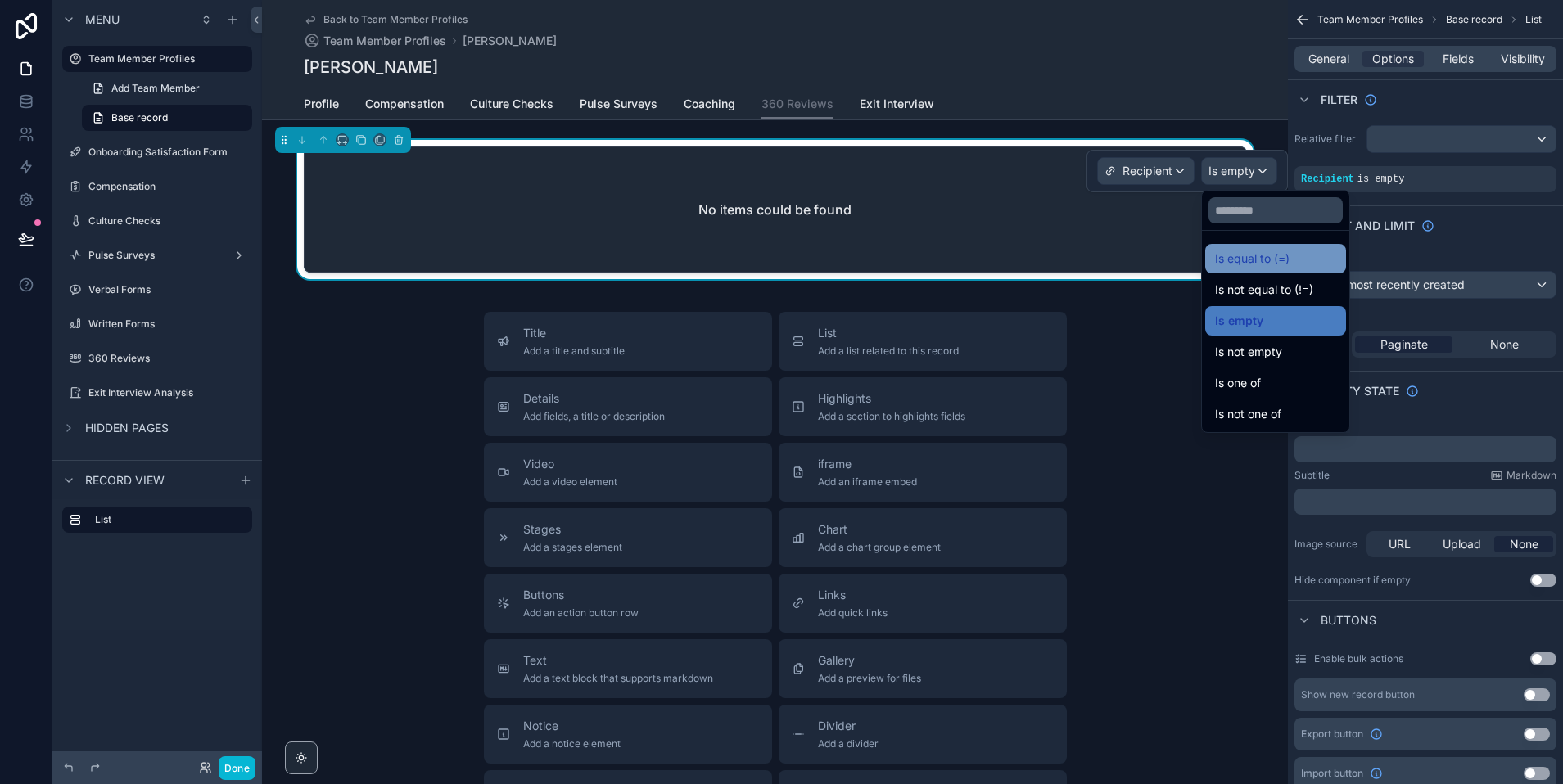
click at [1279, 259] on span "Is equal to (=)" at bounding box center [1251, 258] width 74 height 19
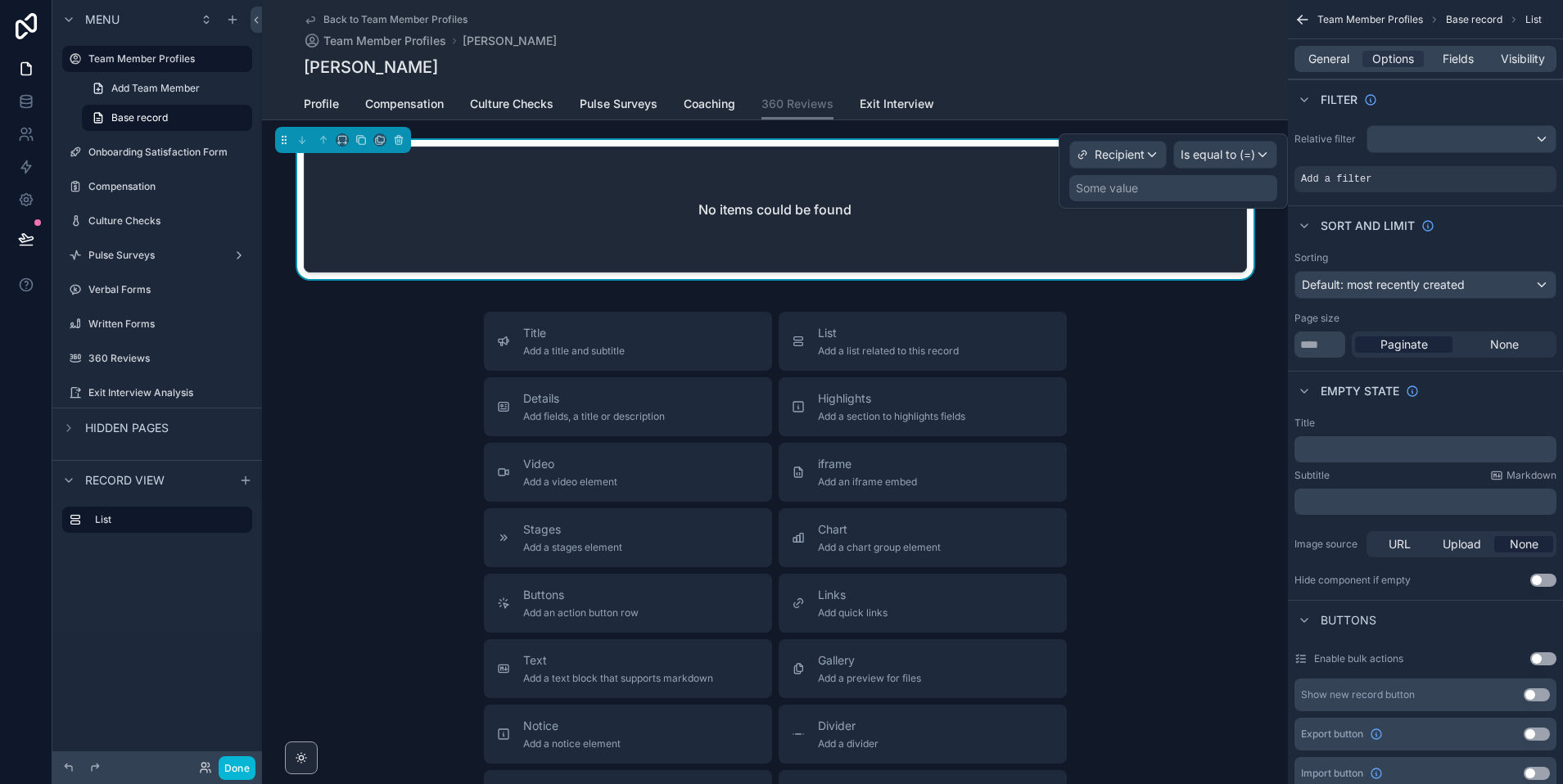
click at [1190, 202] on div "Recipient Is equal to (=) Some value" at bounding box center [1173, 171] width 230 height 75
click at [1185, 194] on div "Some value" at bounding box center [1173, 188] width 208 height 26
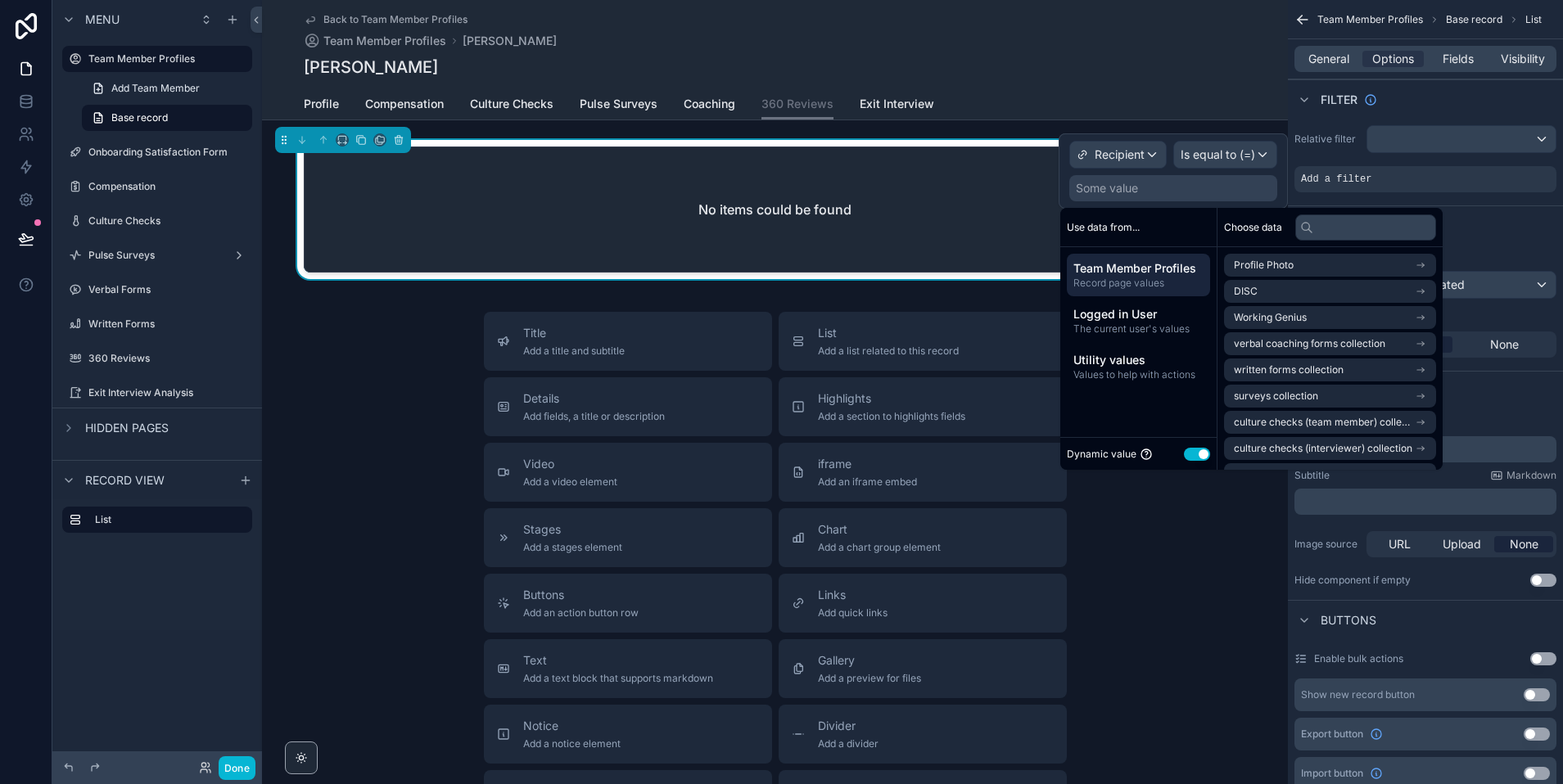
click at [1136, 271] on span "Team Member Profiles" at bounding box center [1138, 268] width 130 height 16
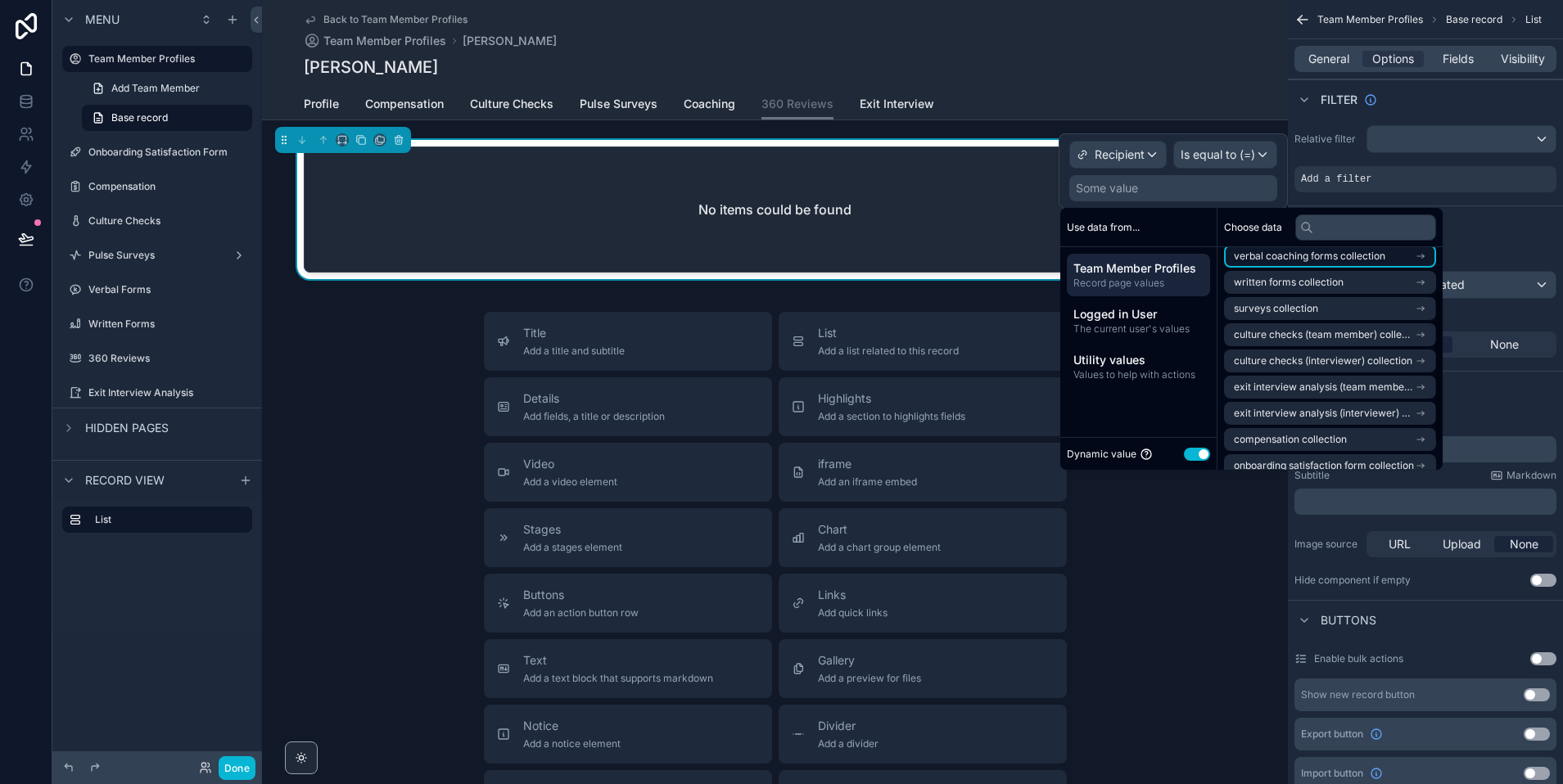
scroll to position [101, 0]
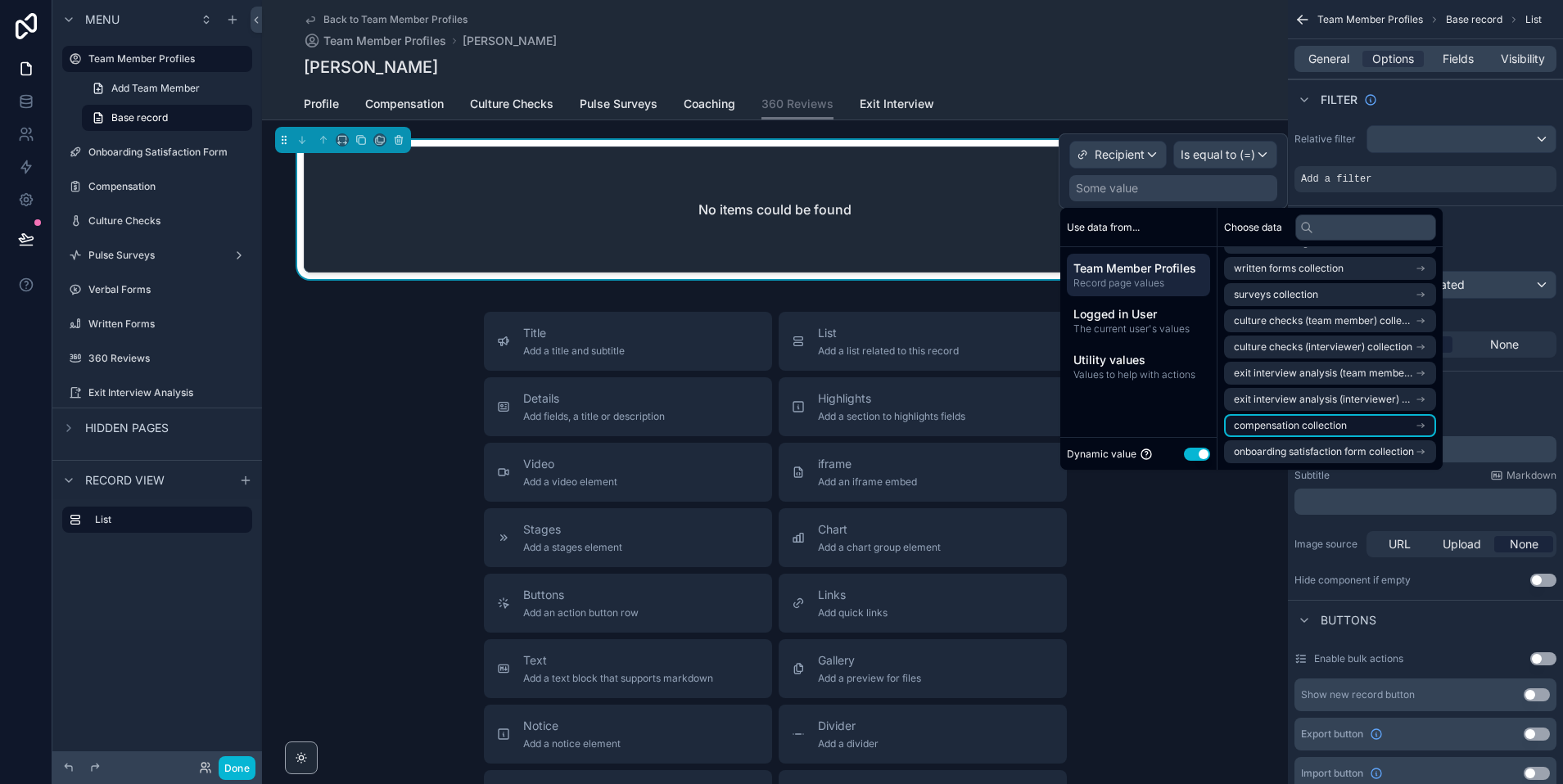
click at [1299, 429] on span "compensation collection" at bounding box center [1290, 426] width 113 height 14
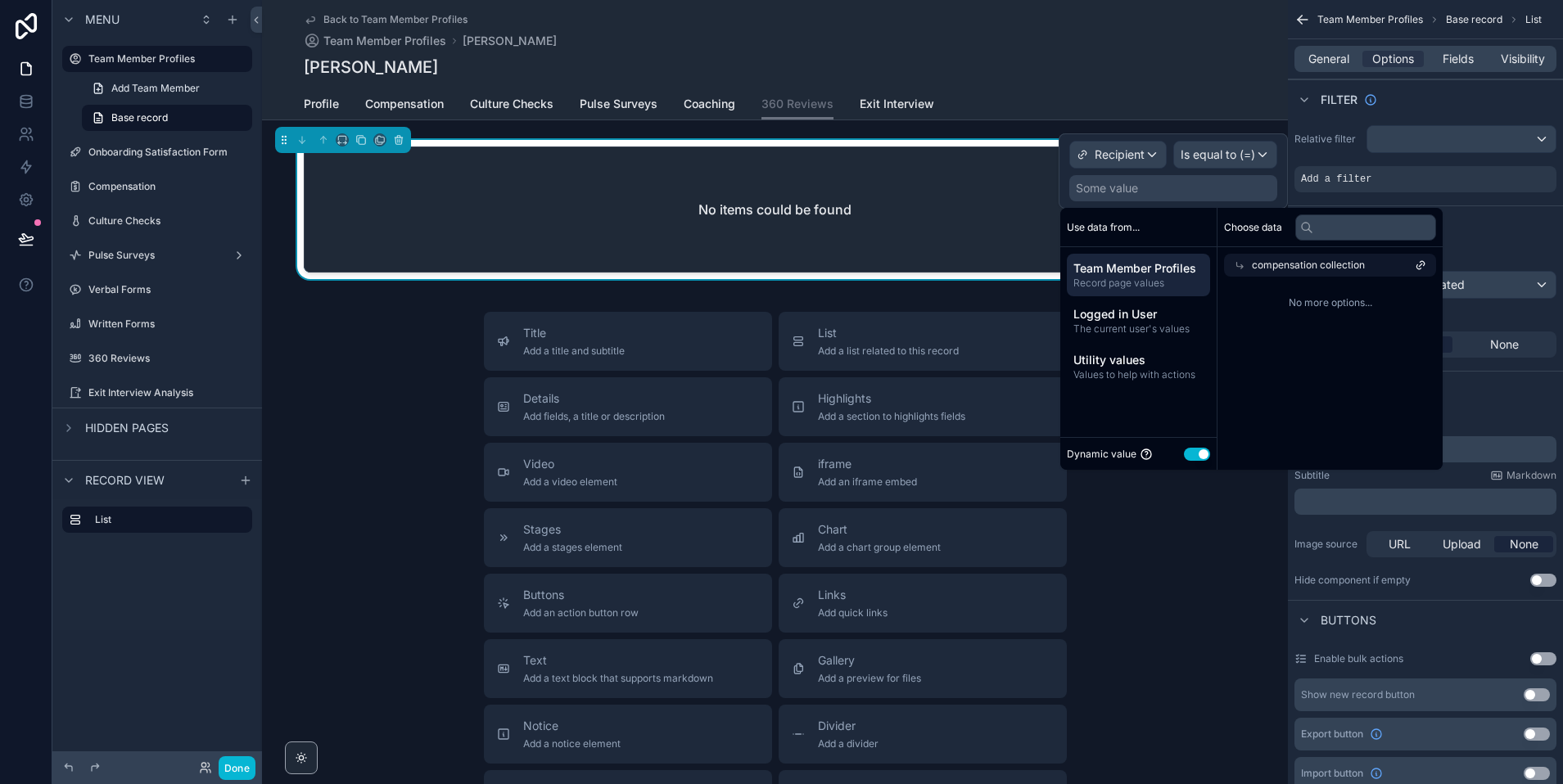
click at [1388, 260] on div "compensation collection" at bounding box center [1330, 265] width 212 height 23
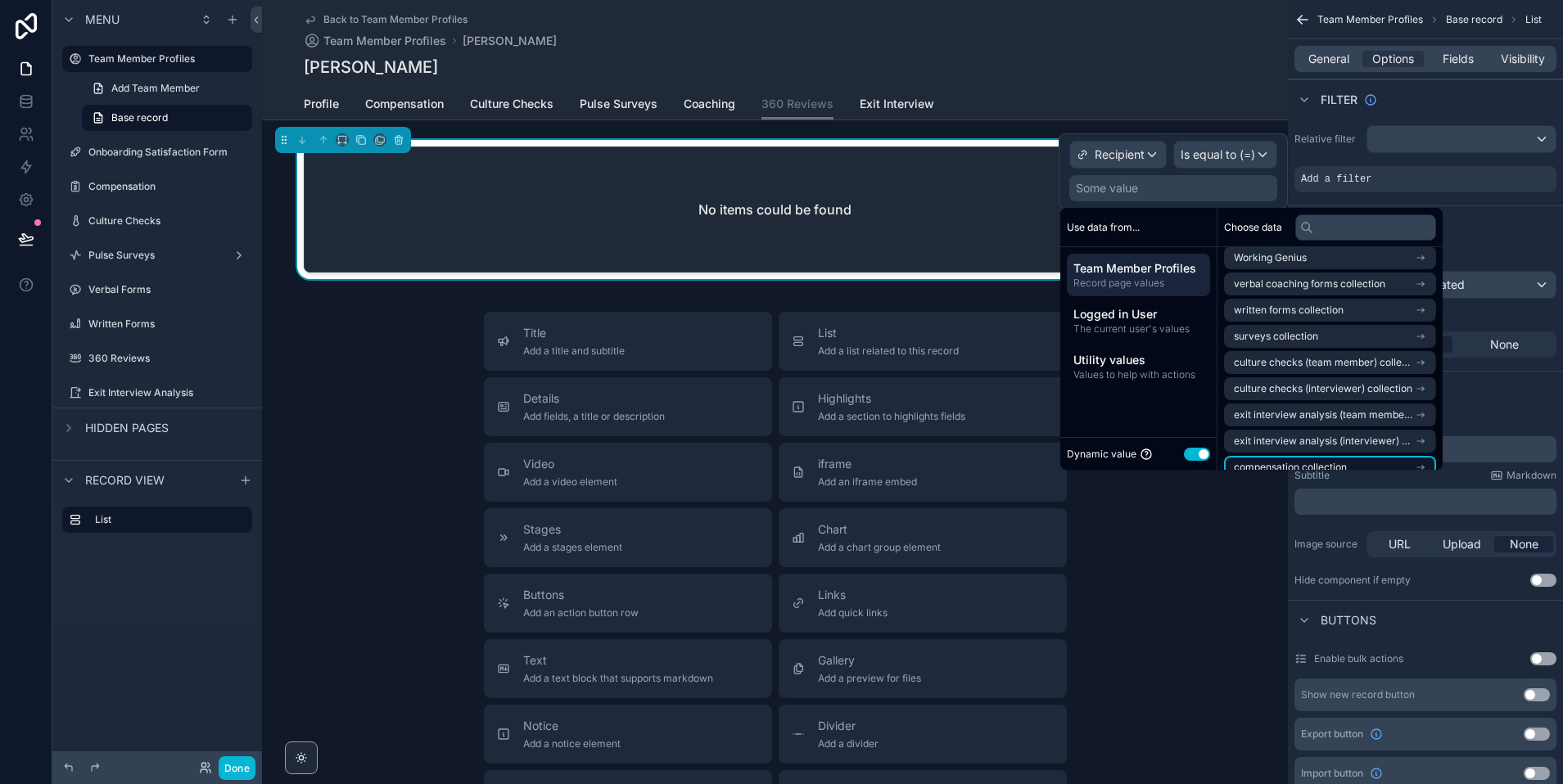
scroll to position [56, 0]
click at [1344, 332] on li "surveys collection" at bounding box center [1330, 340] width 212 height 23
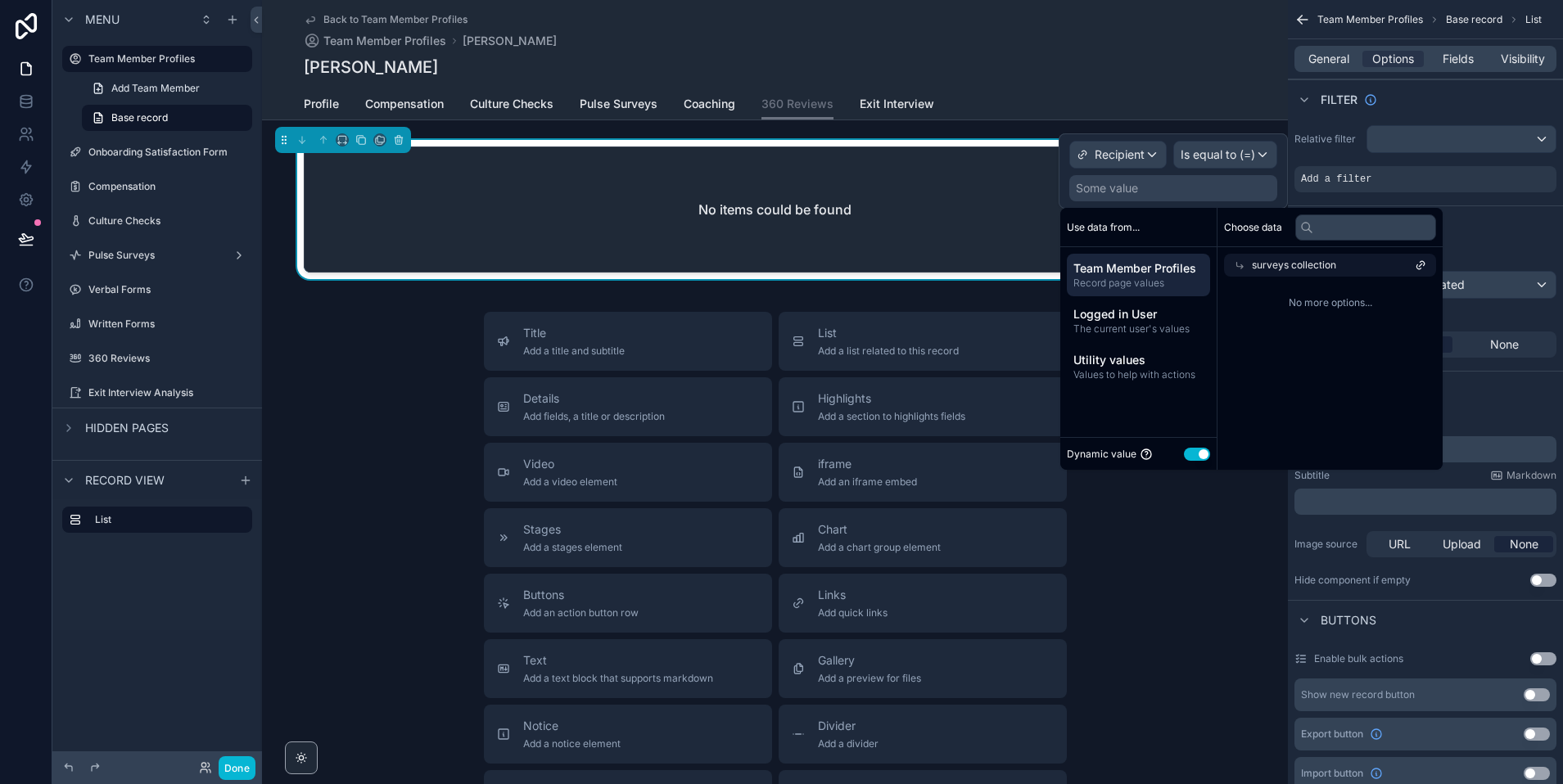
click at [1309, 306] on span "No more options..." at bounding box center [1330, 303] width 212 height 14
click at [1301, 262] on span "surveys collection" at bounding box center [1294, 265] width 84 height 14
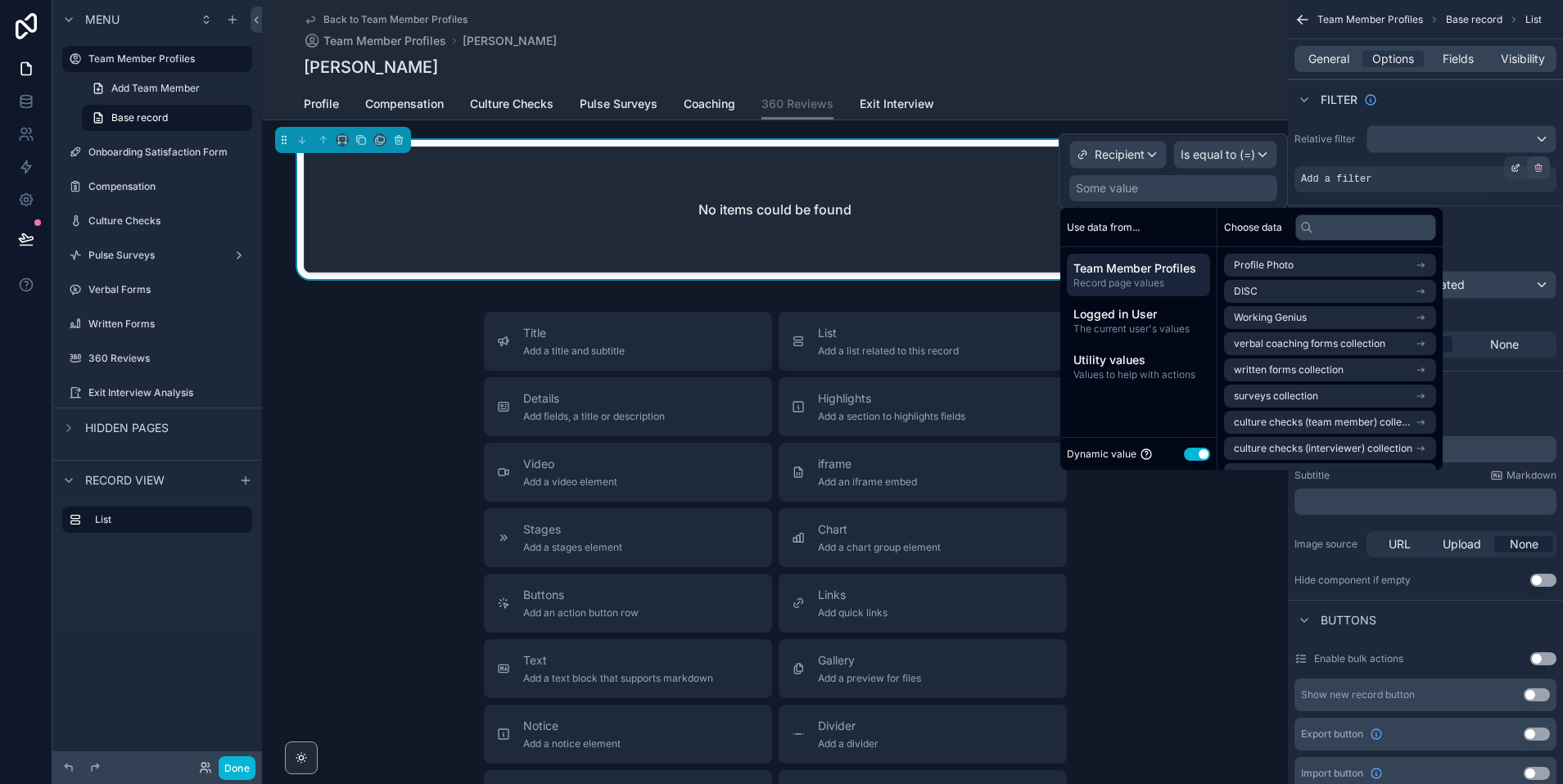
click at [1544, 169] on div "scrollable content" at bounding box center [1539, 168] width 23 height 23
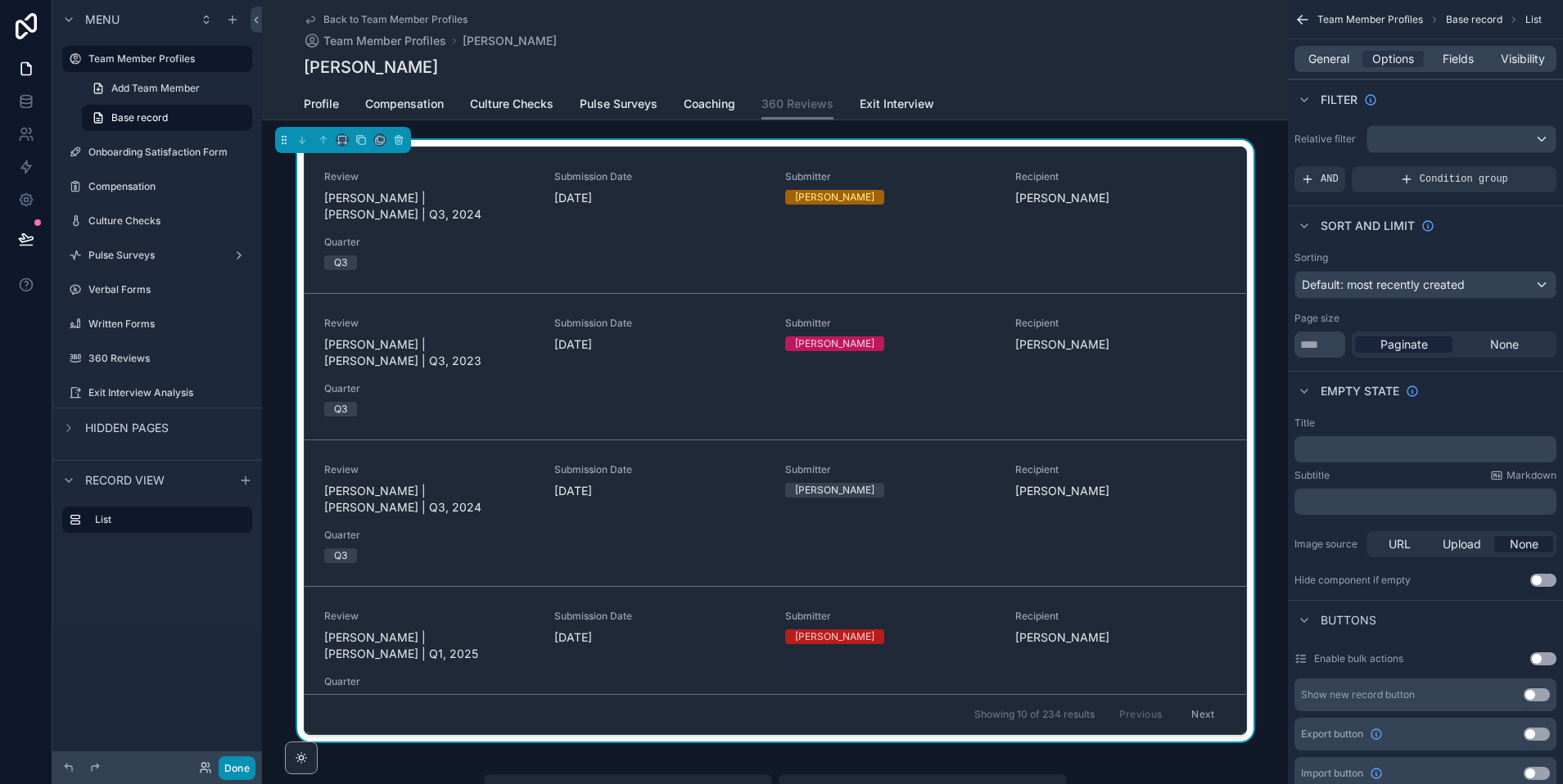
click at [235, 764] on button "Done" at bounding box center [237, 768] width 37 height 24
